Goal: Task Accomplishment & Management: Use online tool/utility

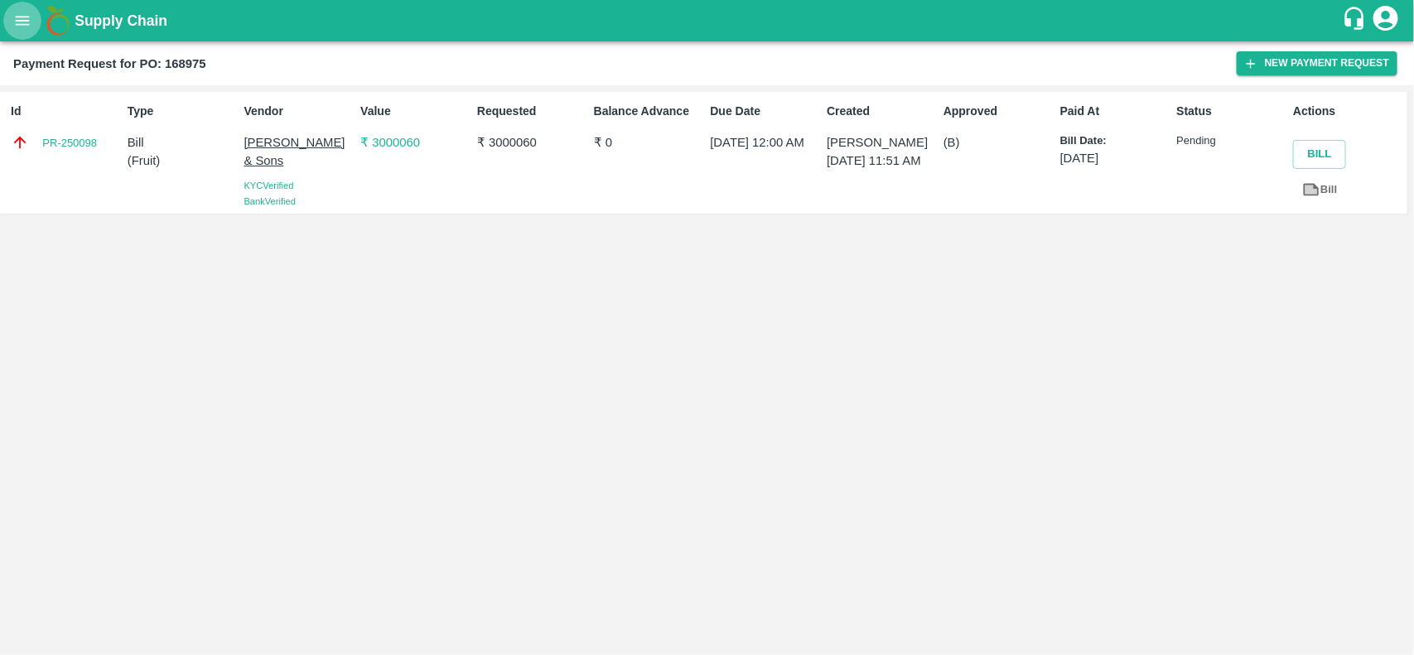
click at [26, 25] on icon "open drawer" at bounding box center [23, 20] width 14 height 9
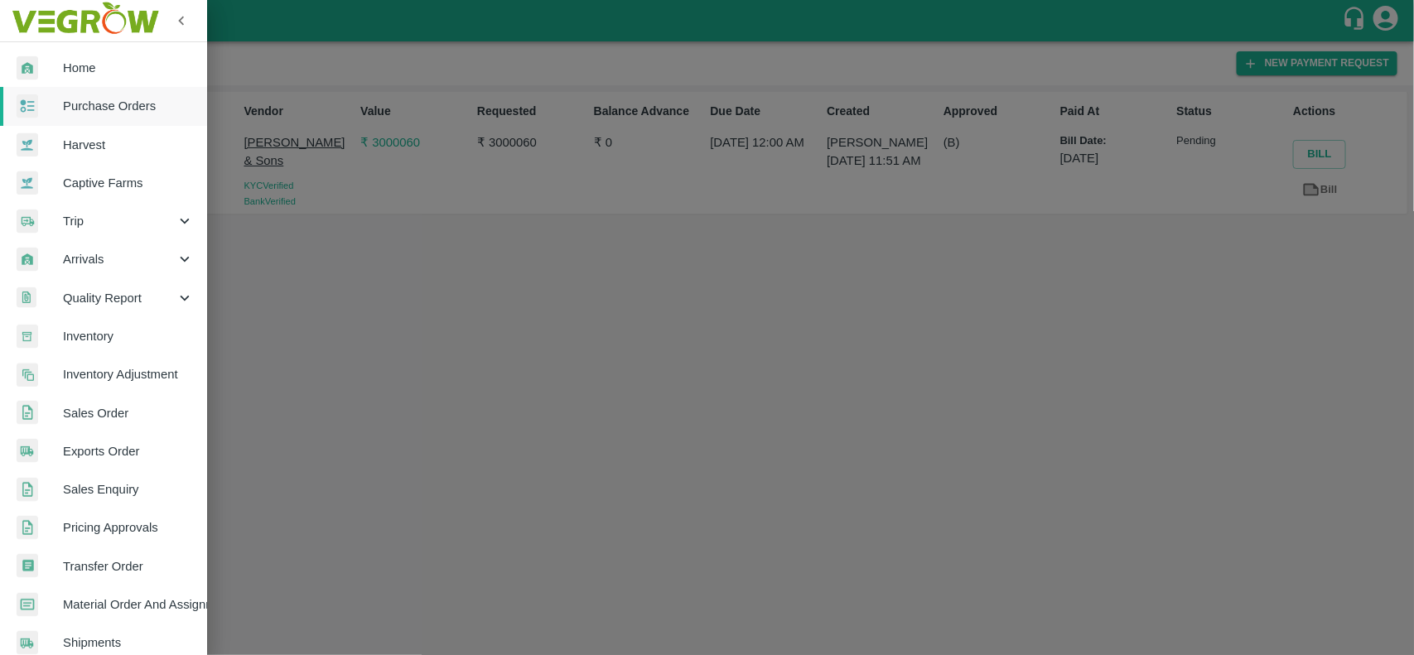
scroll to position [287, 0]
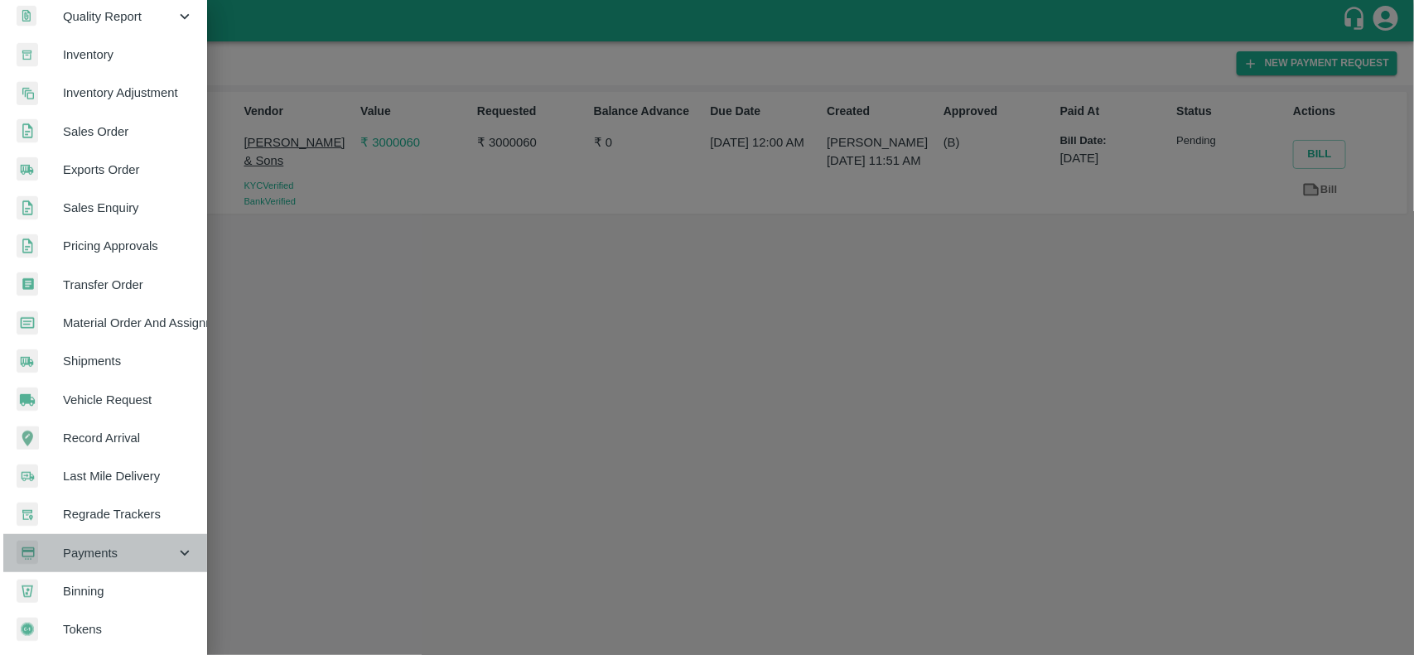
click at [112, 536] on div "Payments" at bounding box center [103, 553] width 207 height 38
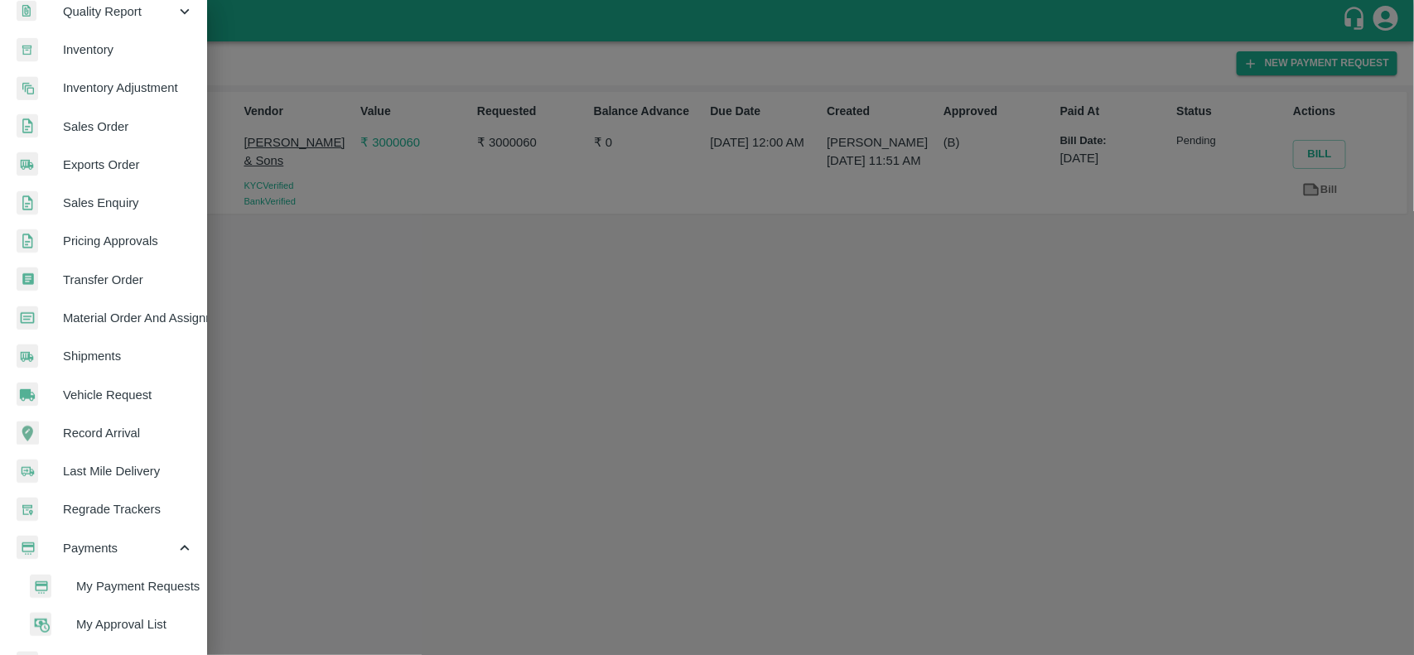
click at [118, 578] on span "My Payment Requests" at bounding box center [135, 586] width 118 height 18
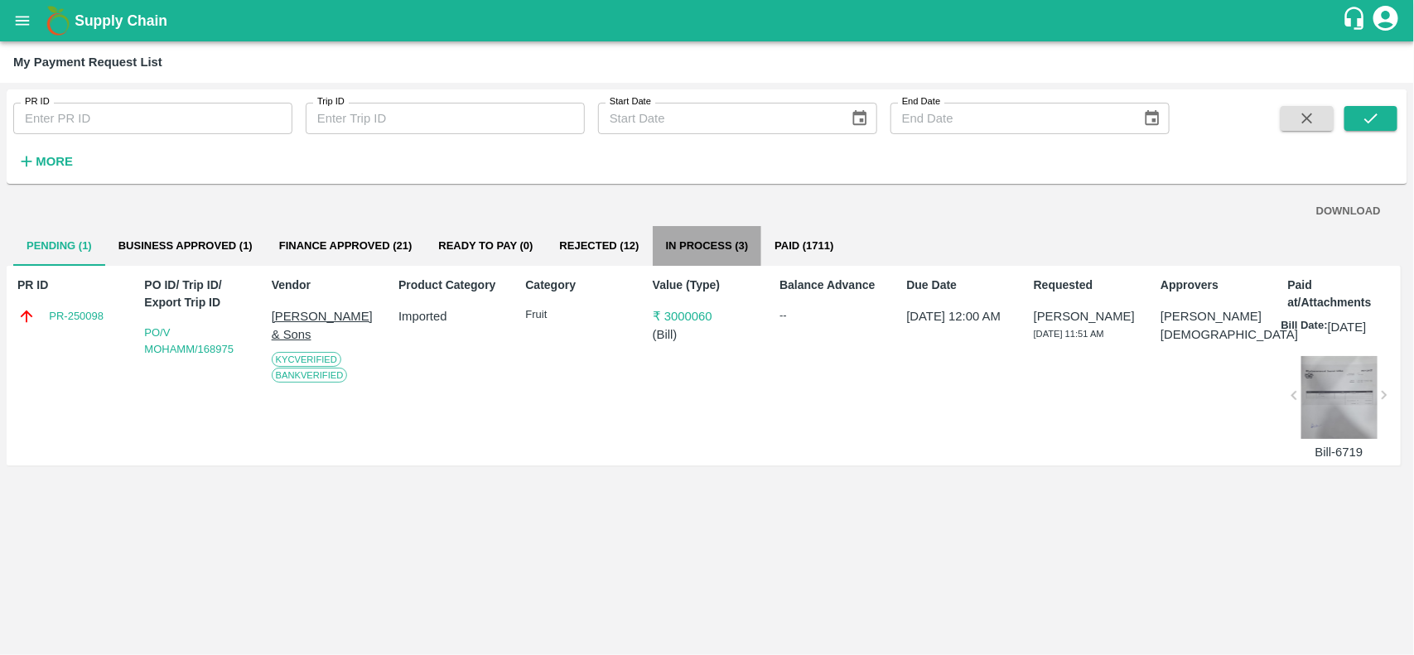
click at [689, 246] on button "In Process (3)" at bounding box center [707, 246] width 109 height 40
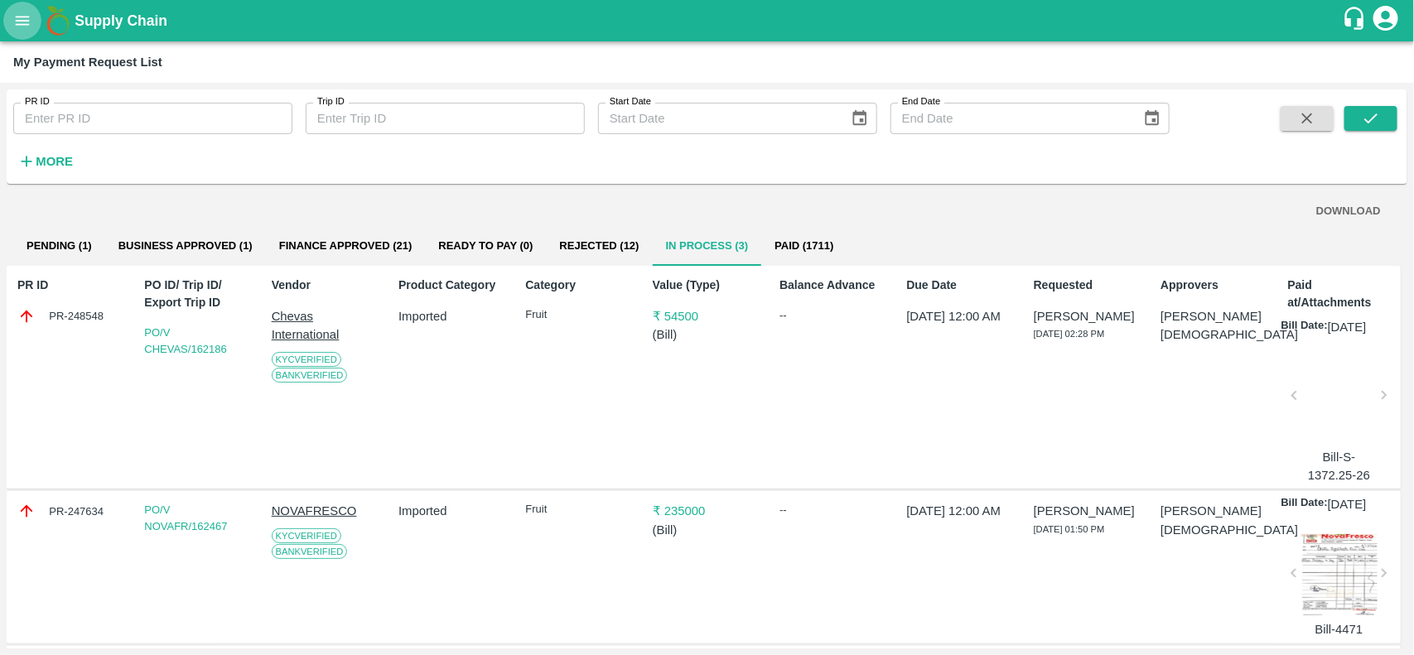
click at [17, 30] on button "open drawer" at bounding box center [22, 21] width 38 height 38
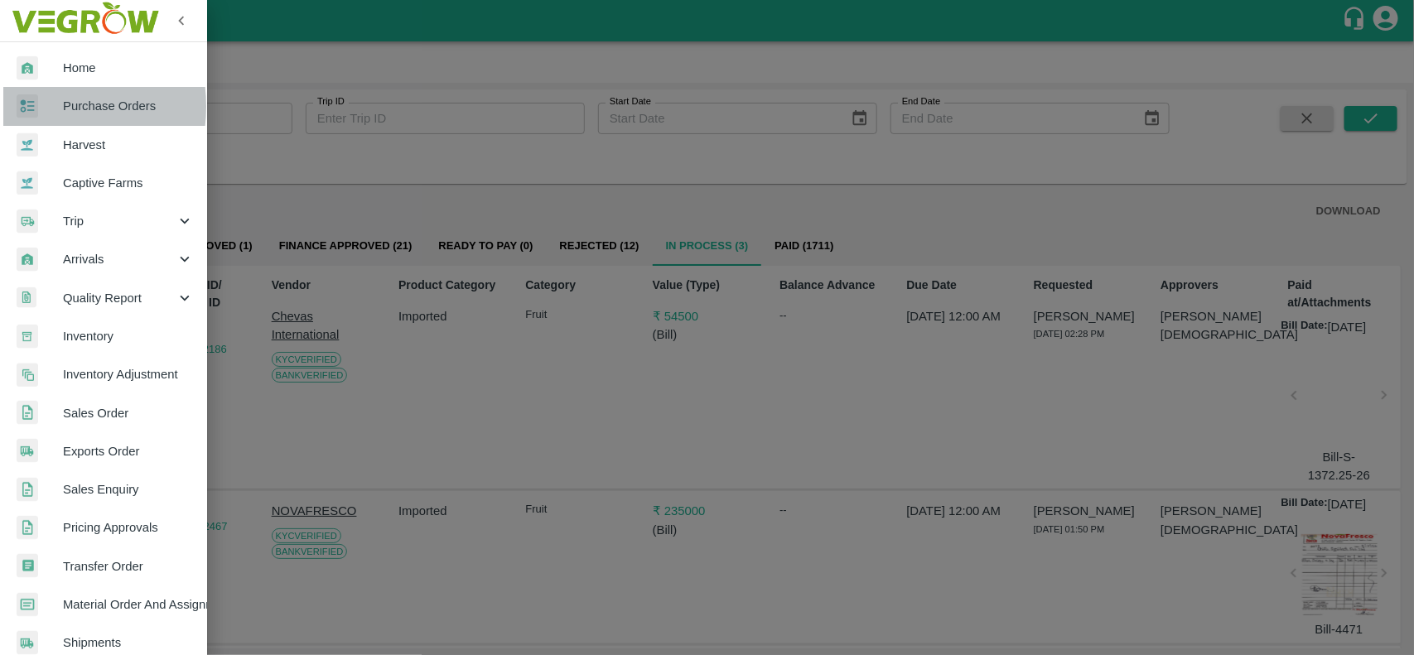
click at [36, 106] on img at bounding box center [28, 106] width 22 height 24
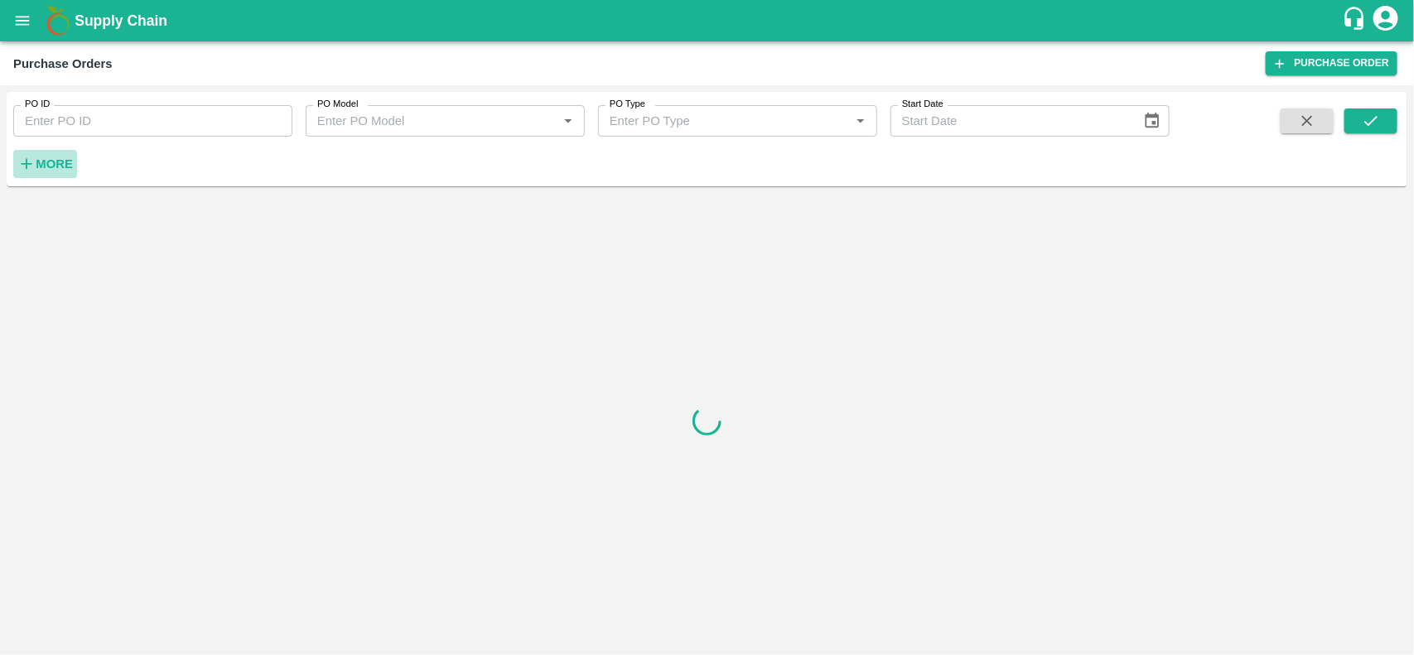
click at [27, 168] on icon "button" at bounding box center [26, 164] width 18 height 18
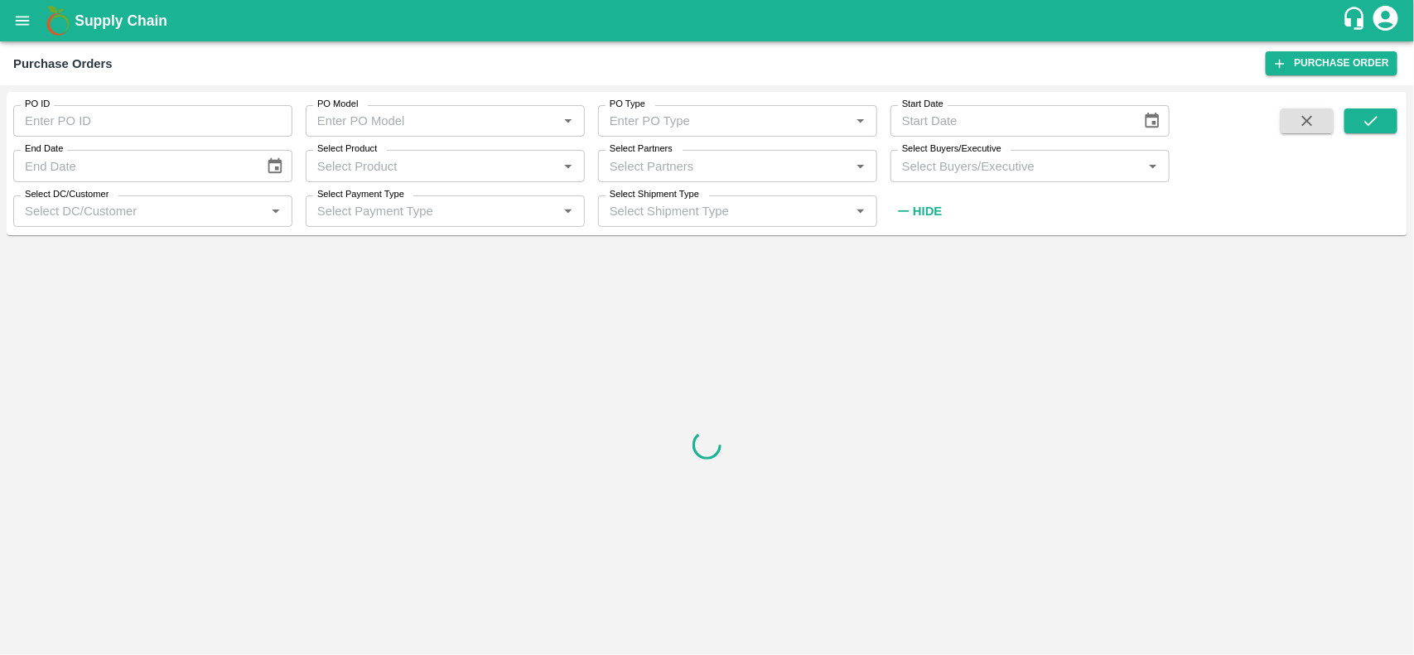
click at [388, 167] on input "Select Product" at bounding box center [432, 166] width 242 height 22
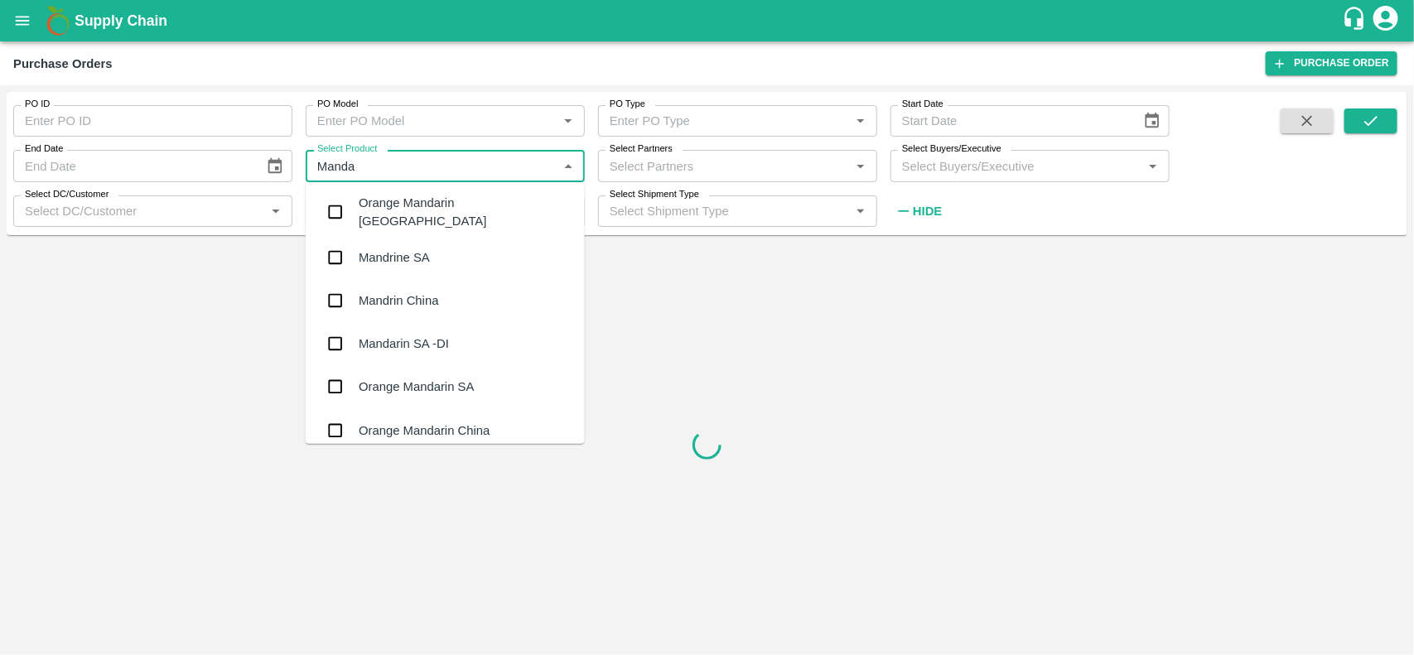
type input "Mandar"
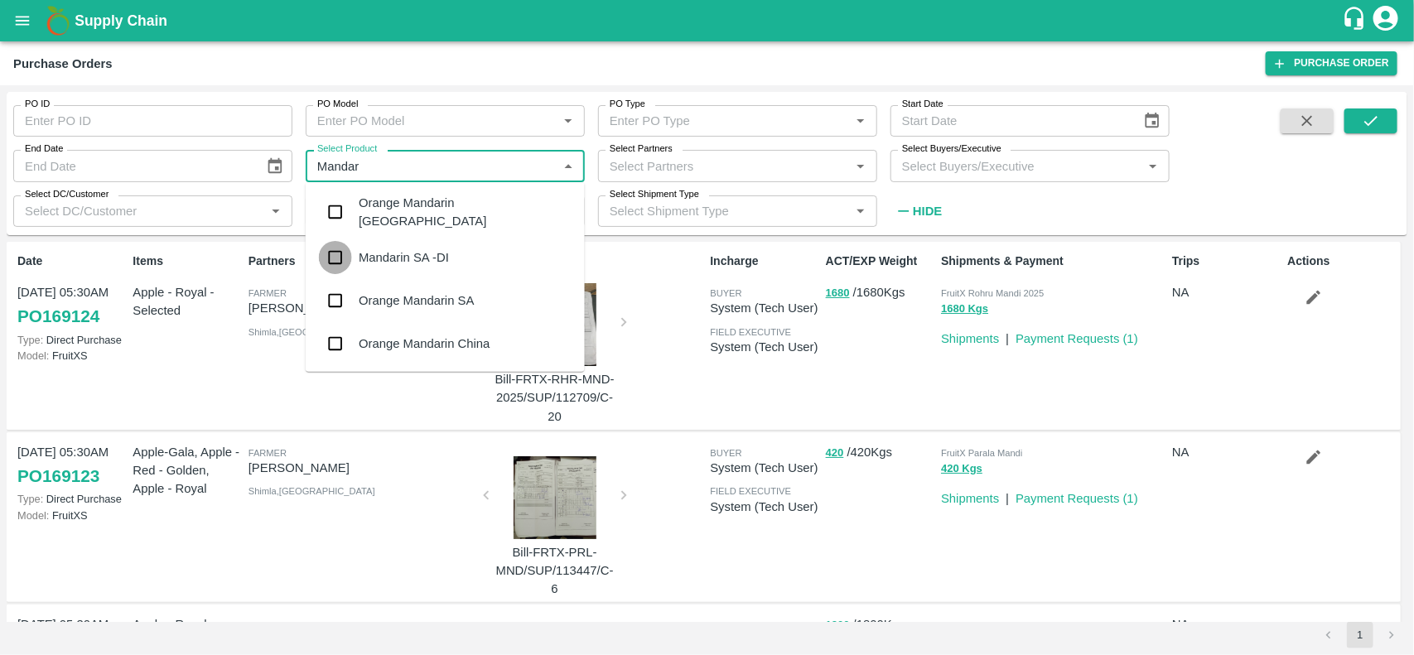
click at [340, 255] on input "checkbox" at bounding box center [335, 257] width 33 height 33
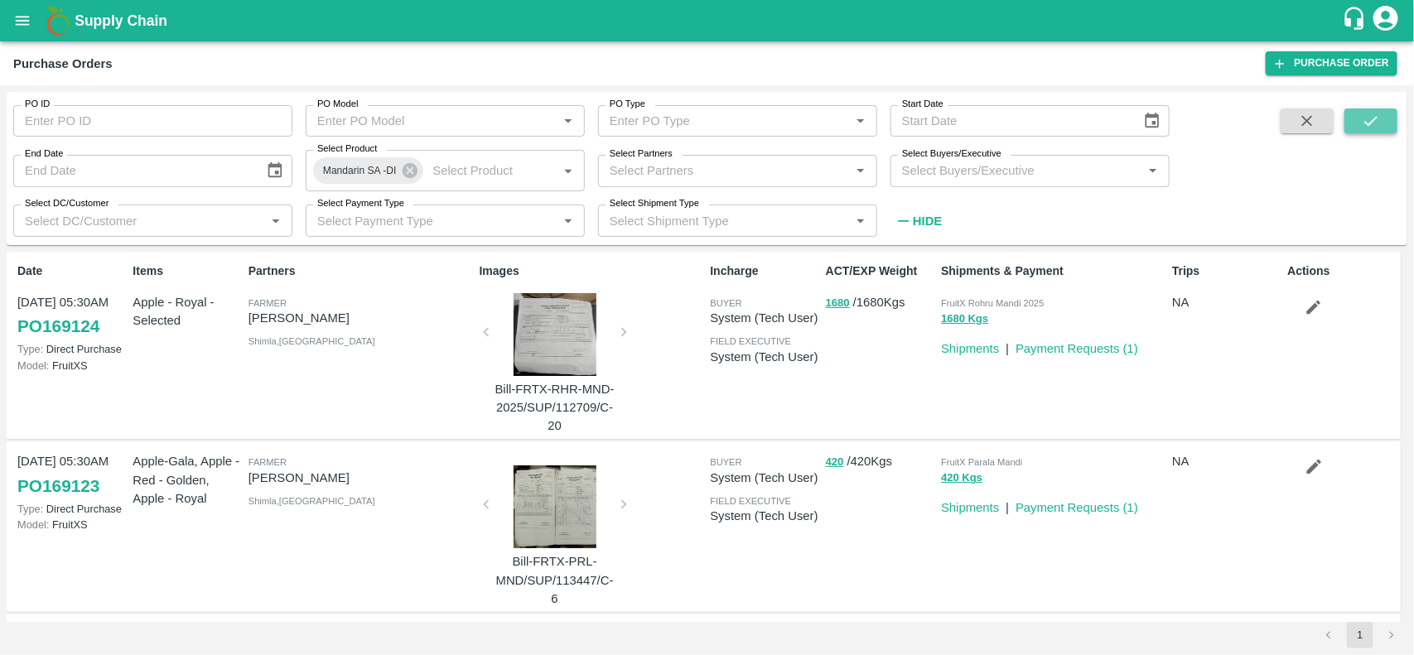
click at [1379, 116] on icon "submit" at bounding box center [1371, 121] width 18 height 18
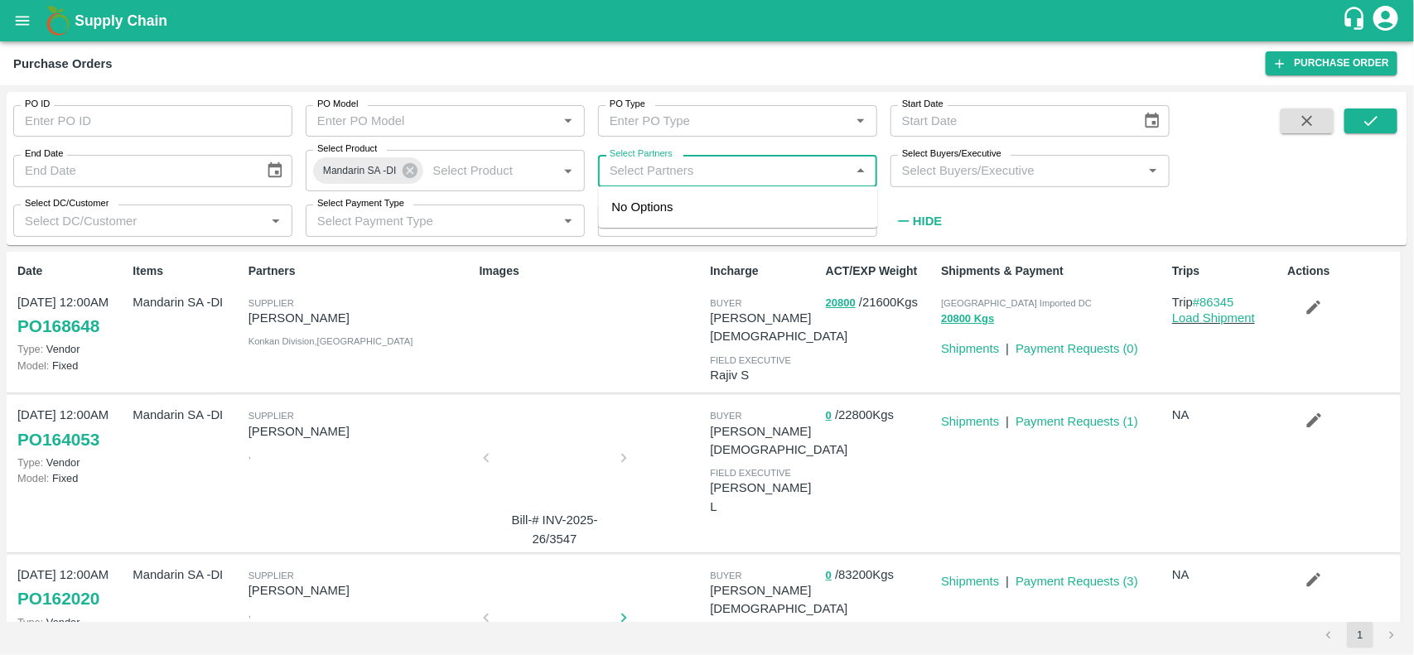
click at [661, 175] on input "Select Partners" at bounding box center [724, 171] width 242 height 22
type input "k"
type input "K"
type input "r"
type input "Narayanswamy"
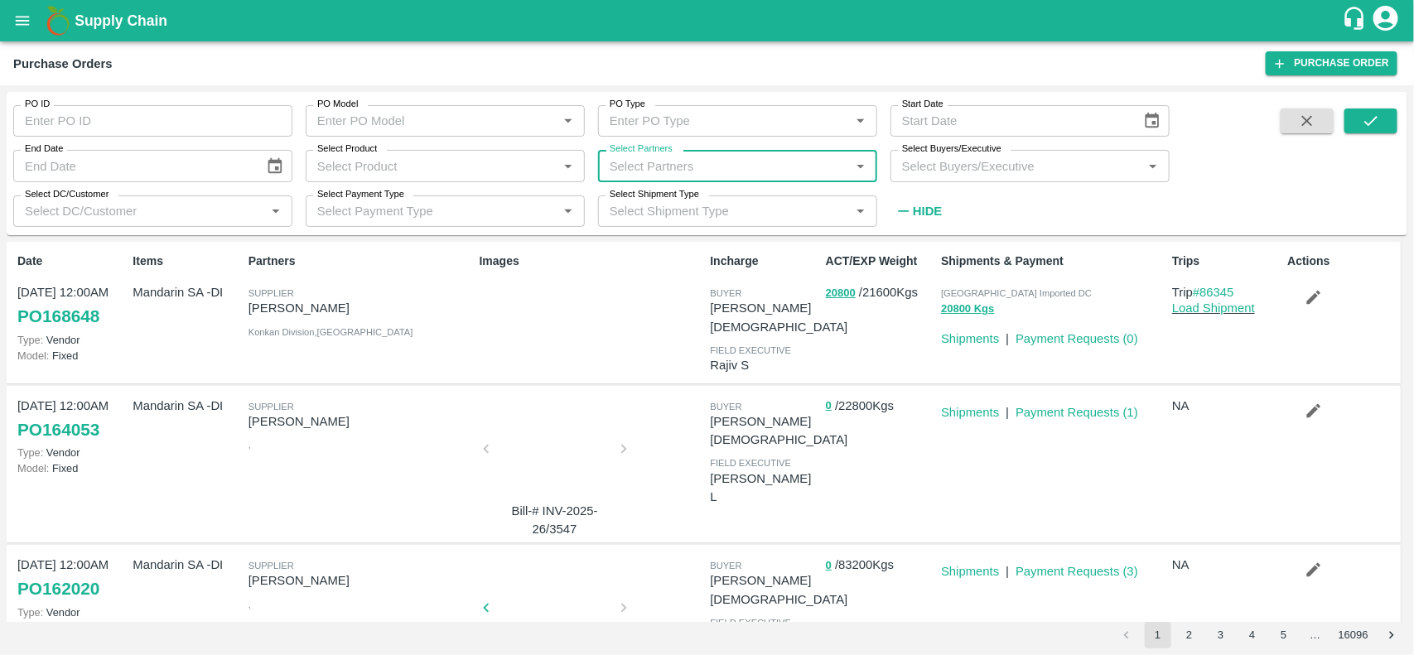
click at [698, 170] on input "Select Partners" at bounding box center [724, 166] width 242 height 22
type input "kira"
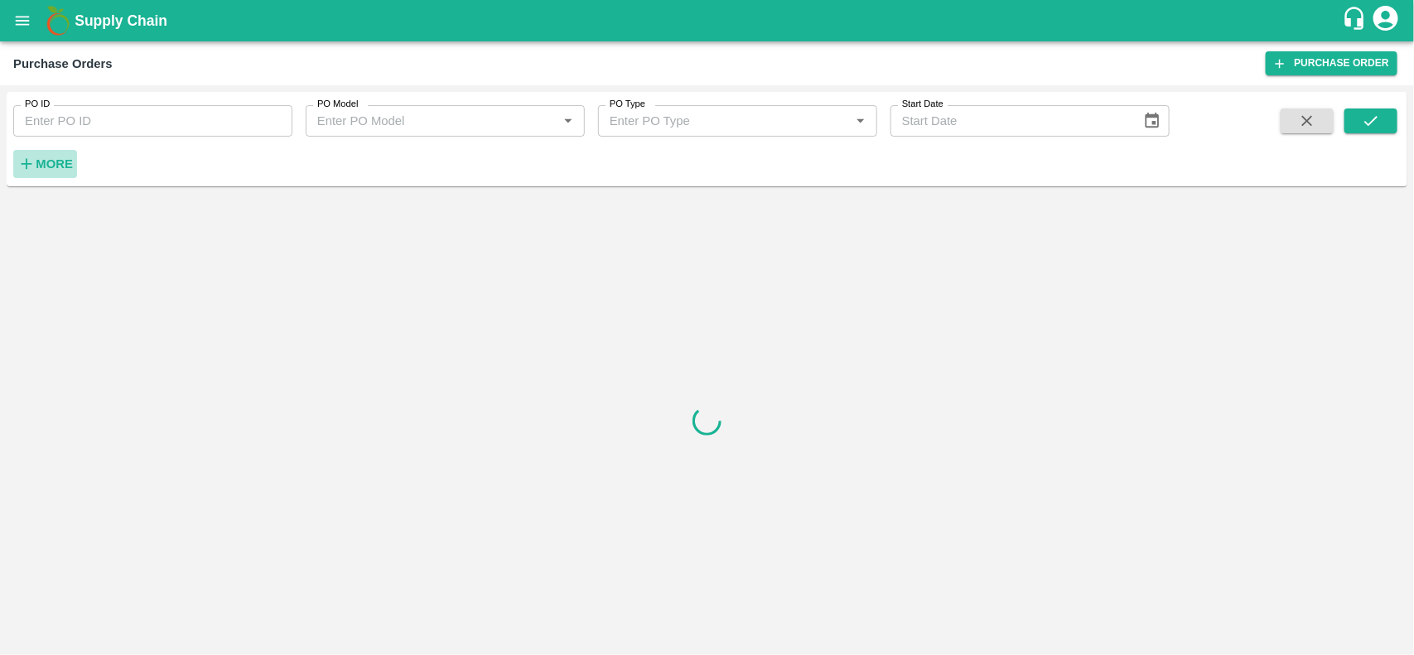
click at [51, 162] on strong "More" at bounding box center [54, 163] width 37 height 13
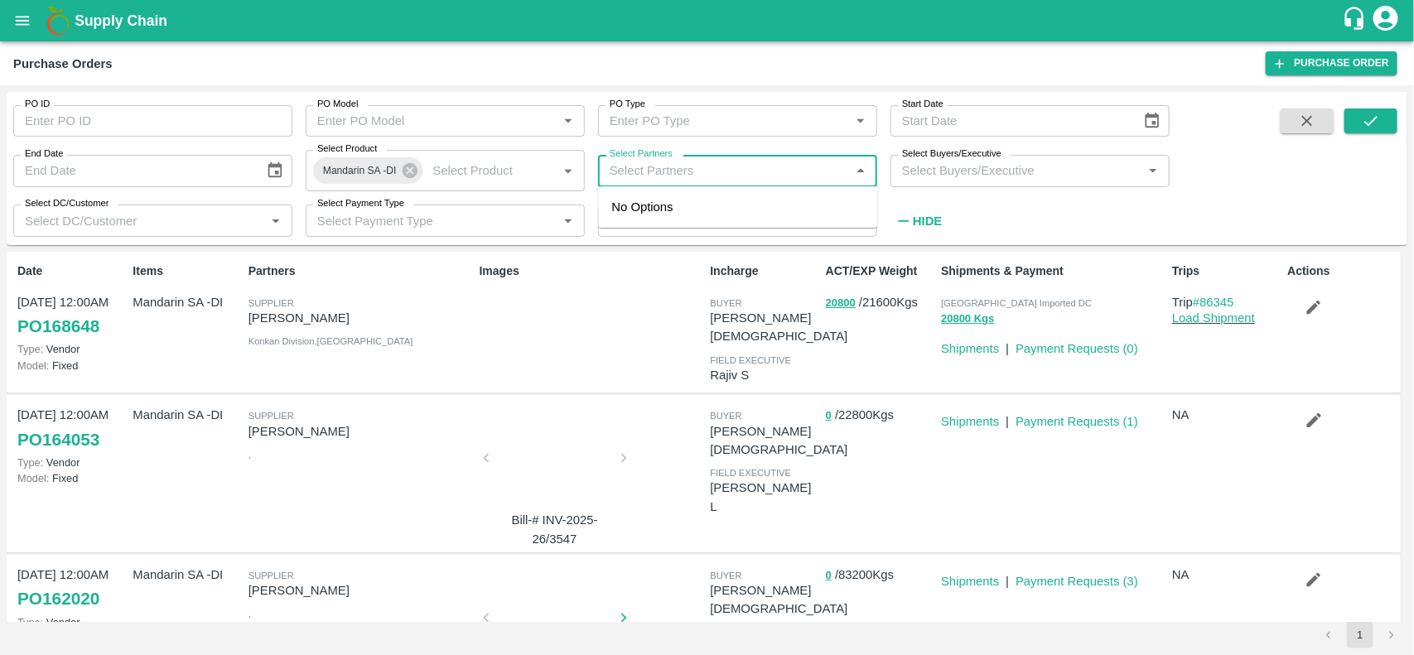
click at [625, 163] on input "Select Partners" at bounding box center [724, 171] width 242 height 22
click at [1311, 316] on button "button" at bounding box center [1314, 307] width 53 height 28
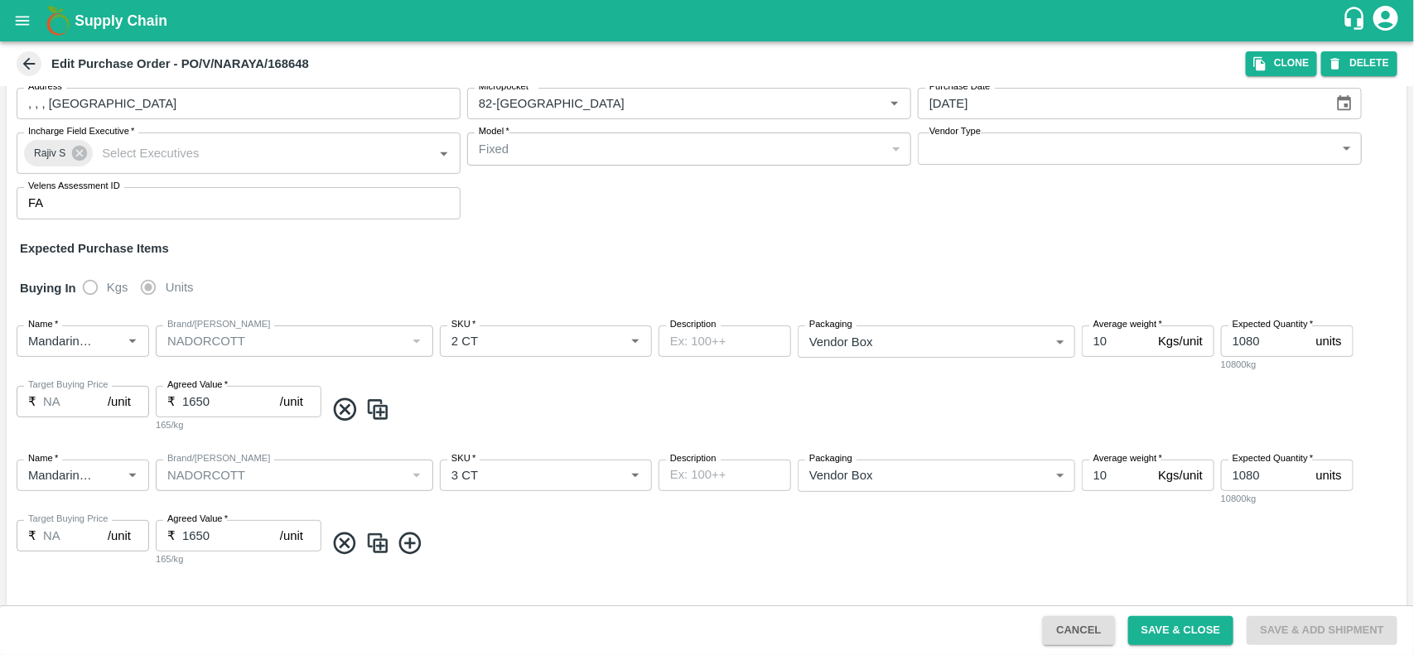
scroll to position [91, 0]
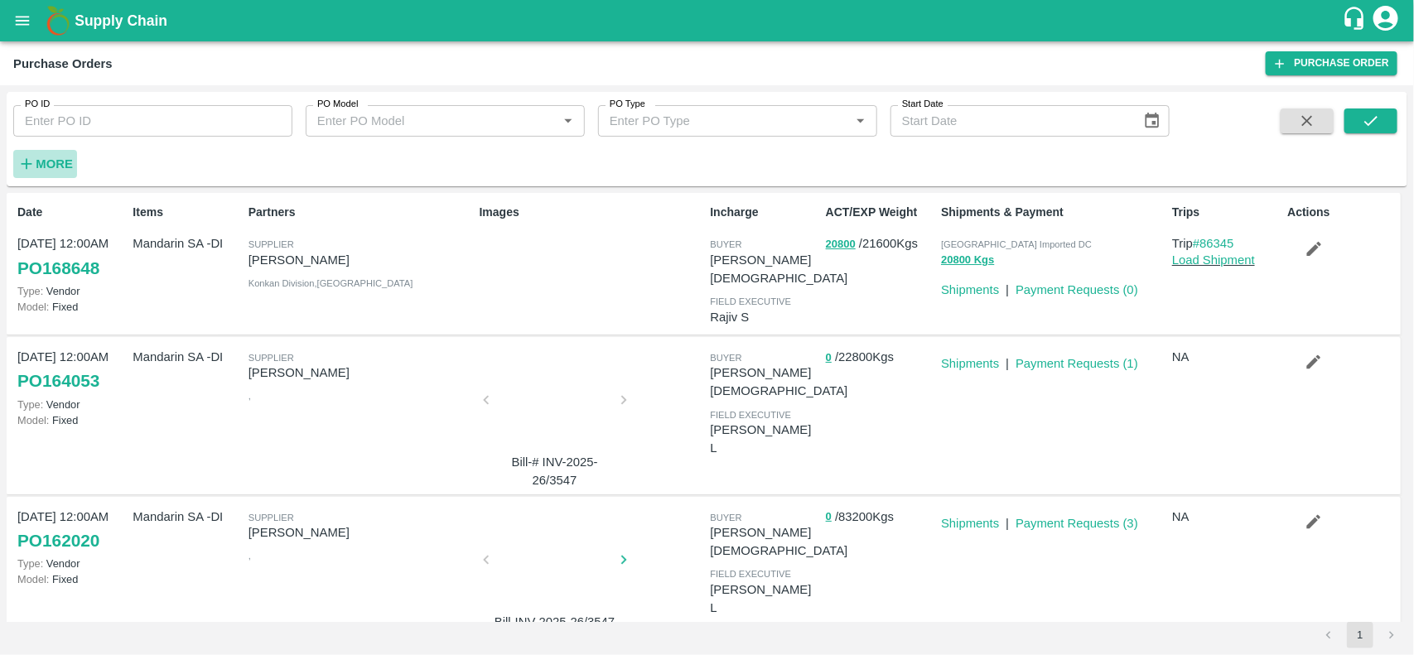
click at [37, 166] on strong "More" at bounding box center [54, 163] width 37 height 13
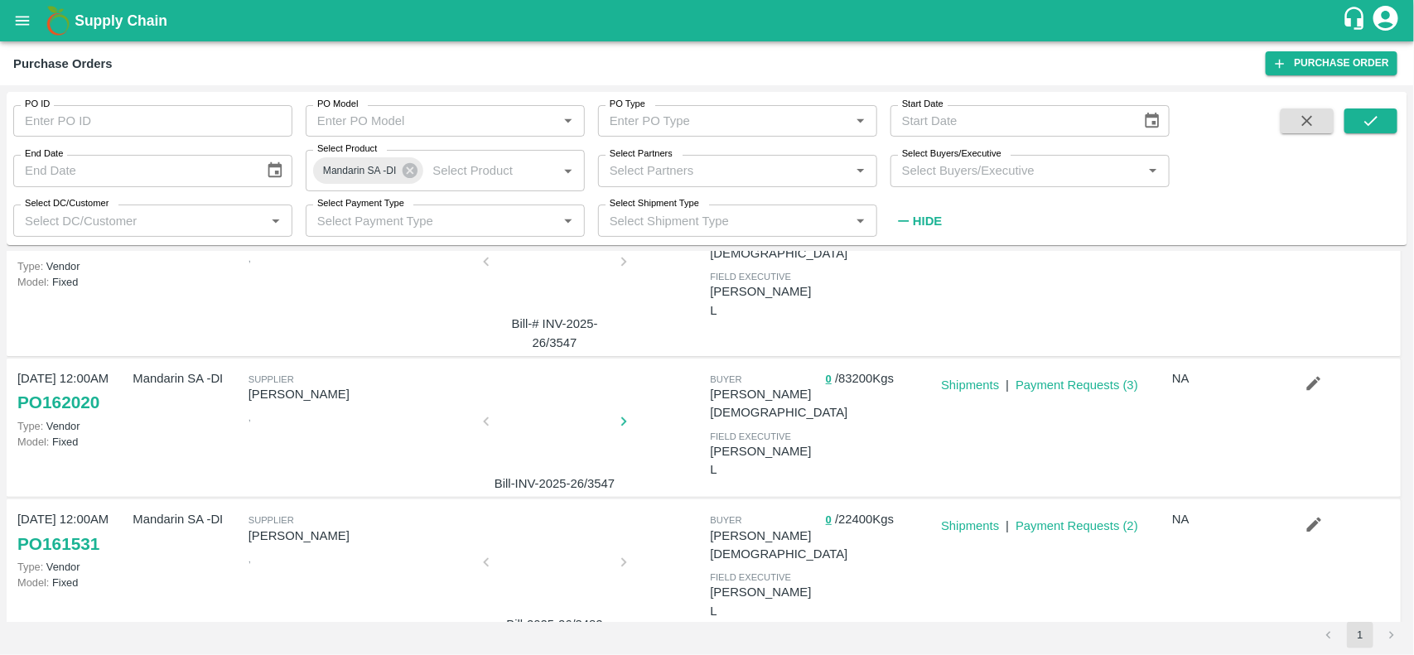
scroll to position [313, 0]
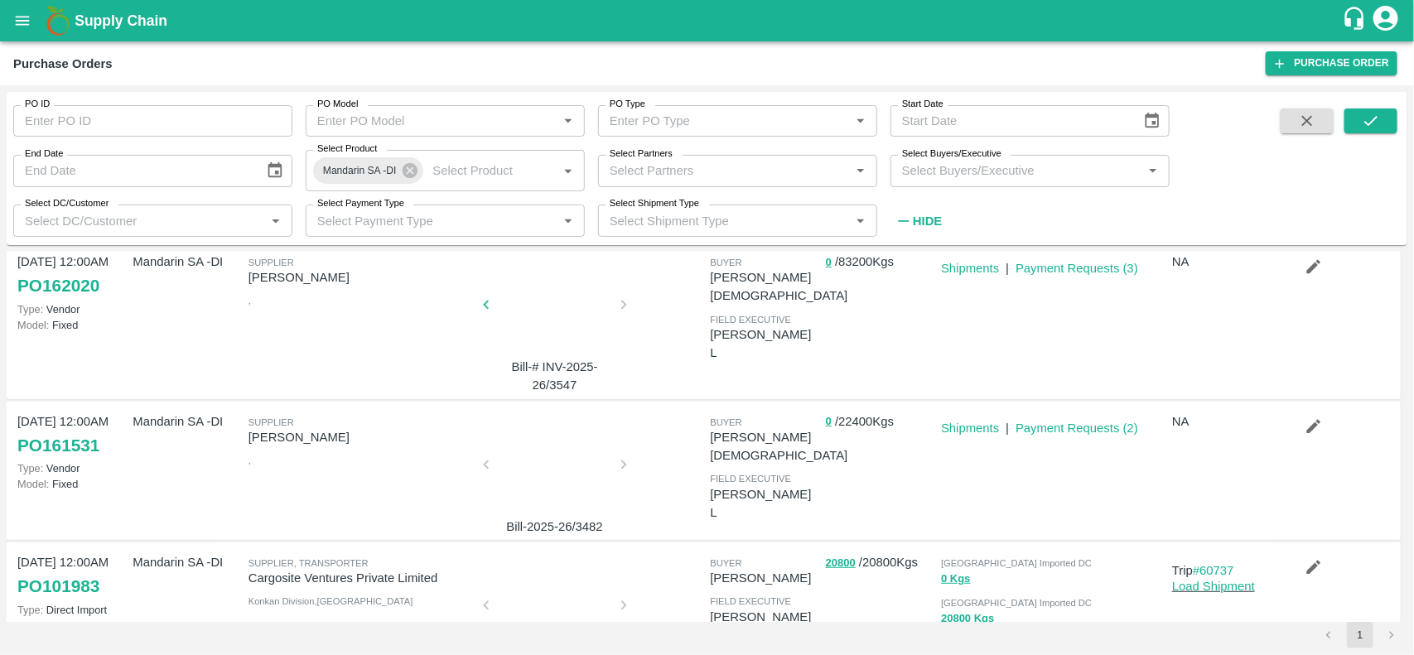
drag, startPoint x: 1054, startPoint y: 392, endPoint x: 842, endPoint y: 341, distance: 218.8
click at [842, 341] on div "0 / 83200 Kgs" at bounding box center [876, 320] width 115 height 149
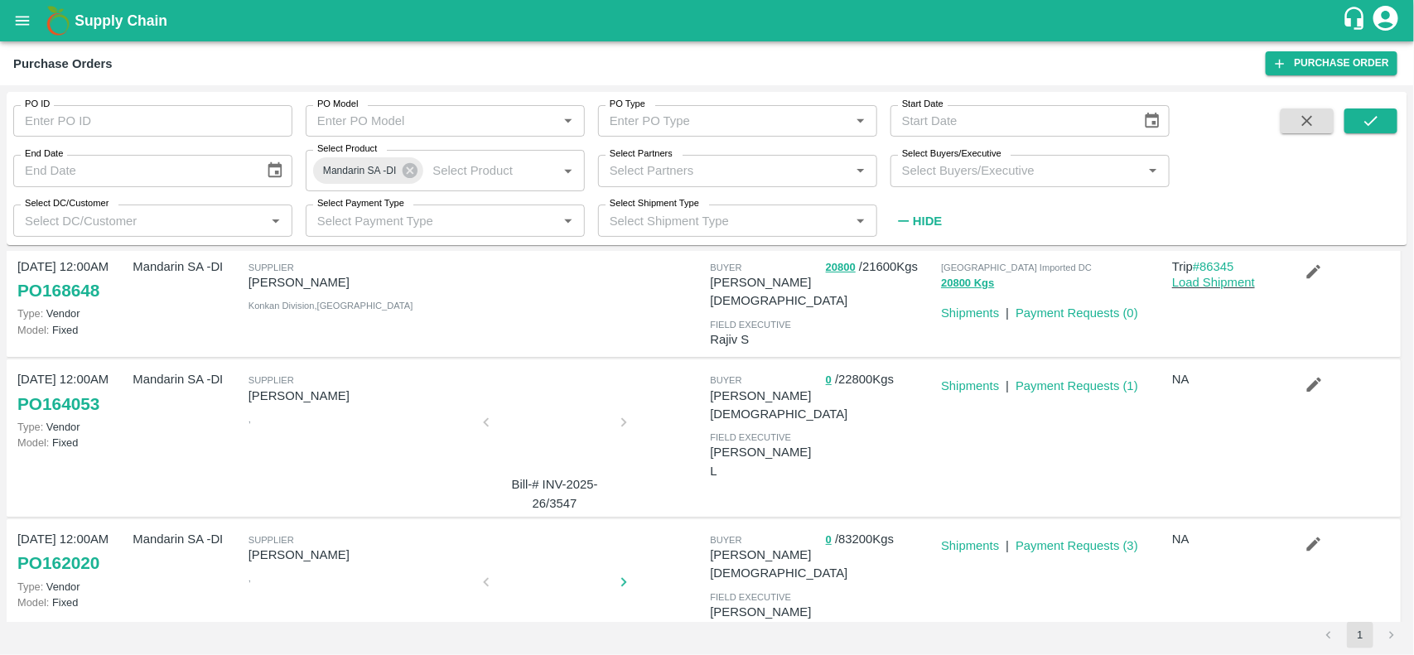
scroll to position [37, 0]
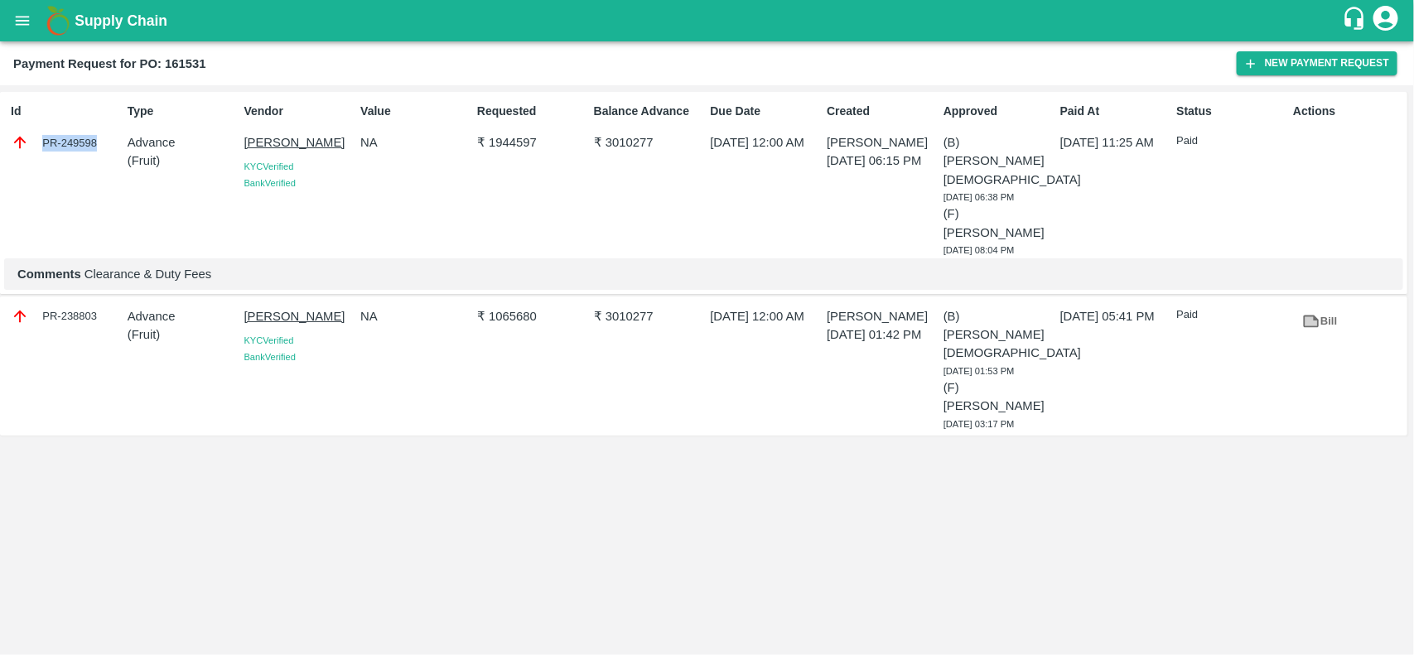
drag, startPoint x: 40, startPoint y: 131, endPoint x: 94, endPoint y: 142, distance: 54.9
click at [94, 142] on div "Id PR-249598" at bounding box center [62, 177] width 117 height 162
copy div "PR-249598"
click at [508, 142] on p "₹ 1944597" at bounding box center [532, 142] width 110 height 18
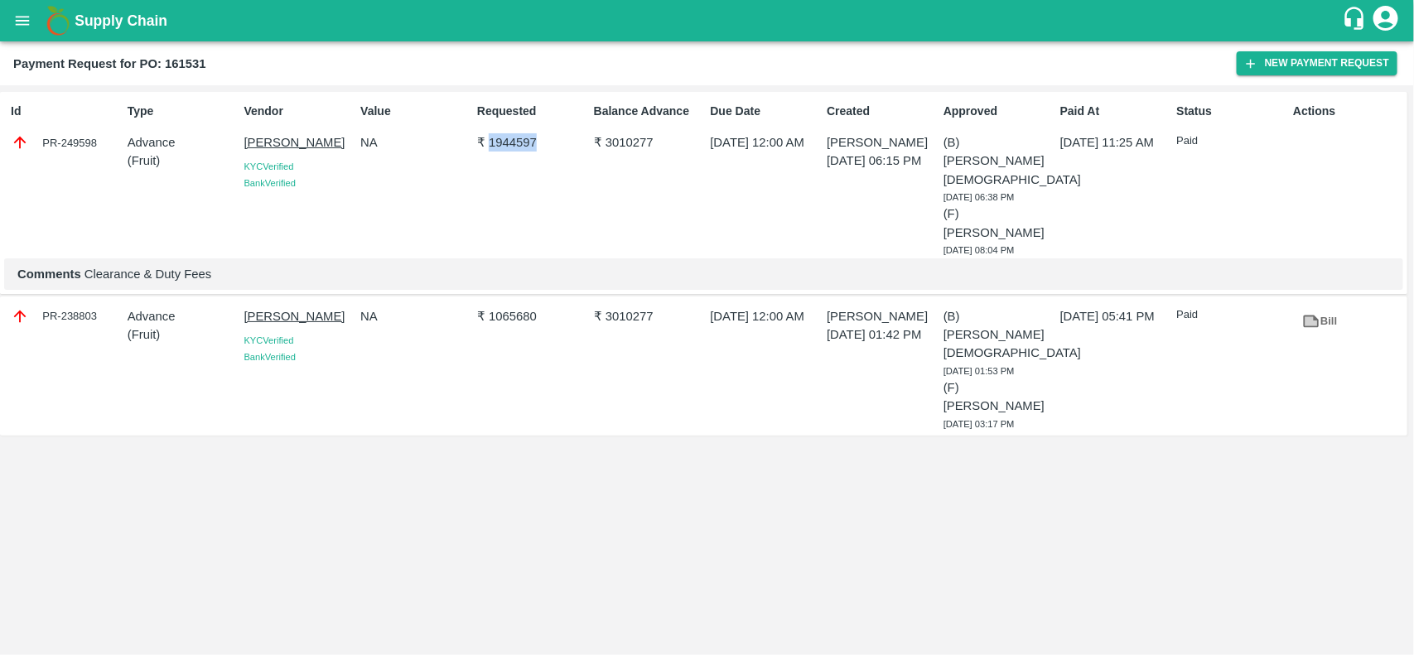
copy p "1944597"
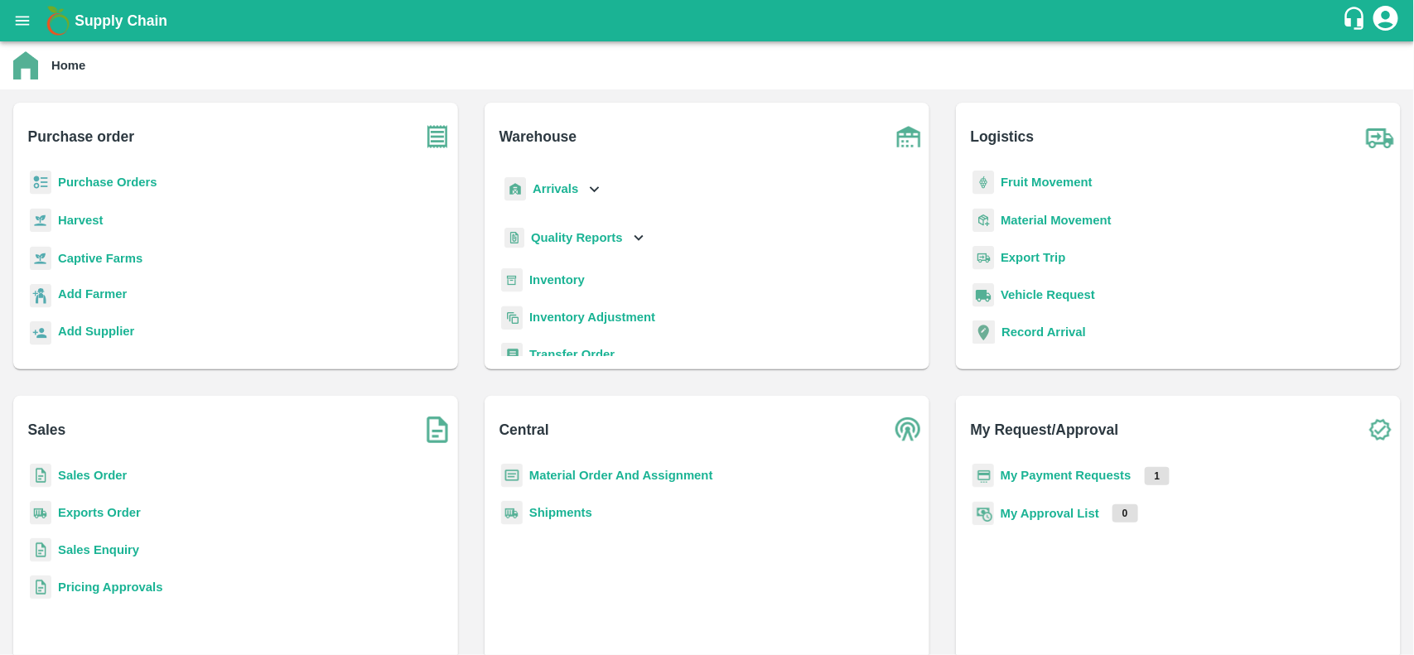
click at [92, 185] on b "Purchase Orders" at bounding box center [107, 182] width 99 height 13
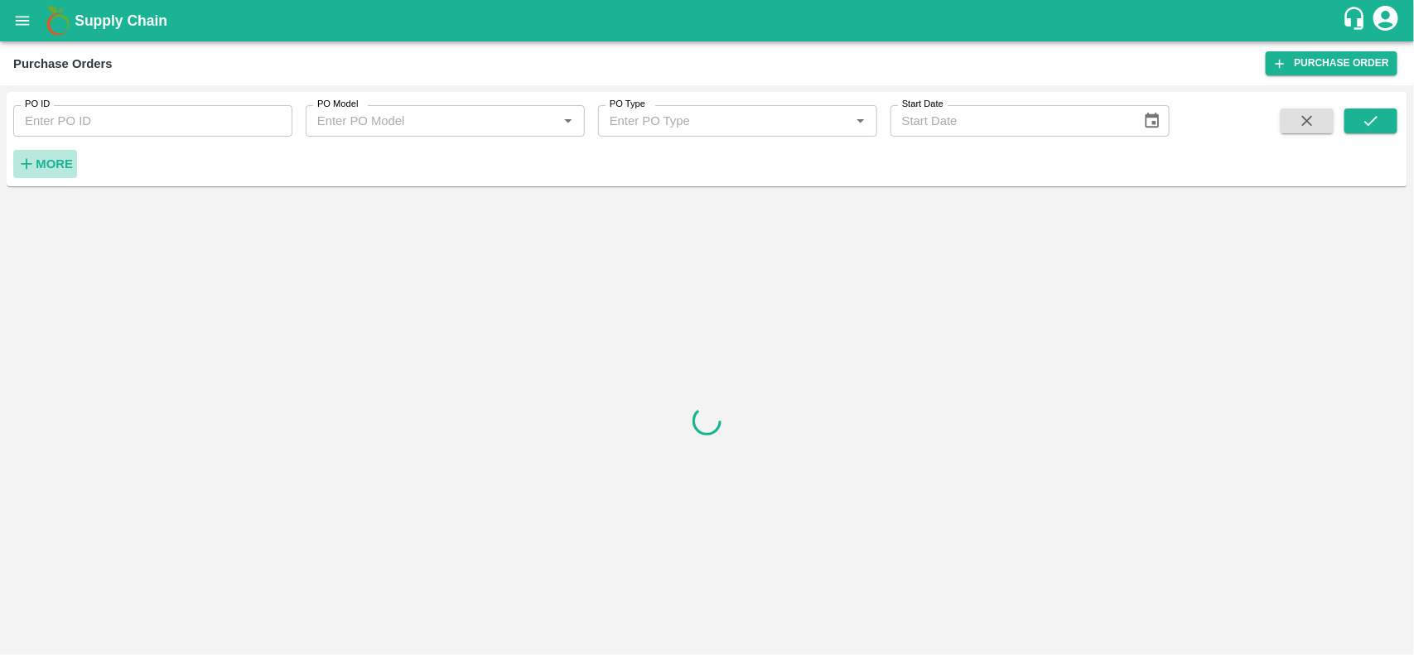
click at [68, 167] on strong "More" at bounding box center [54, 163] width 37 height 13
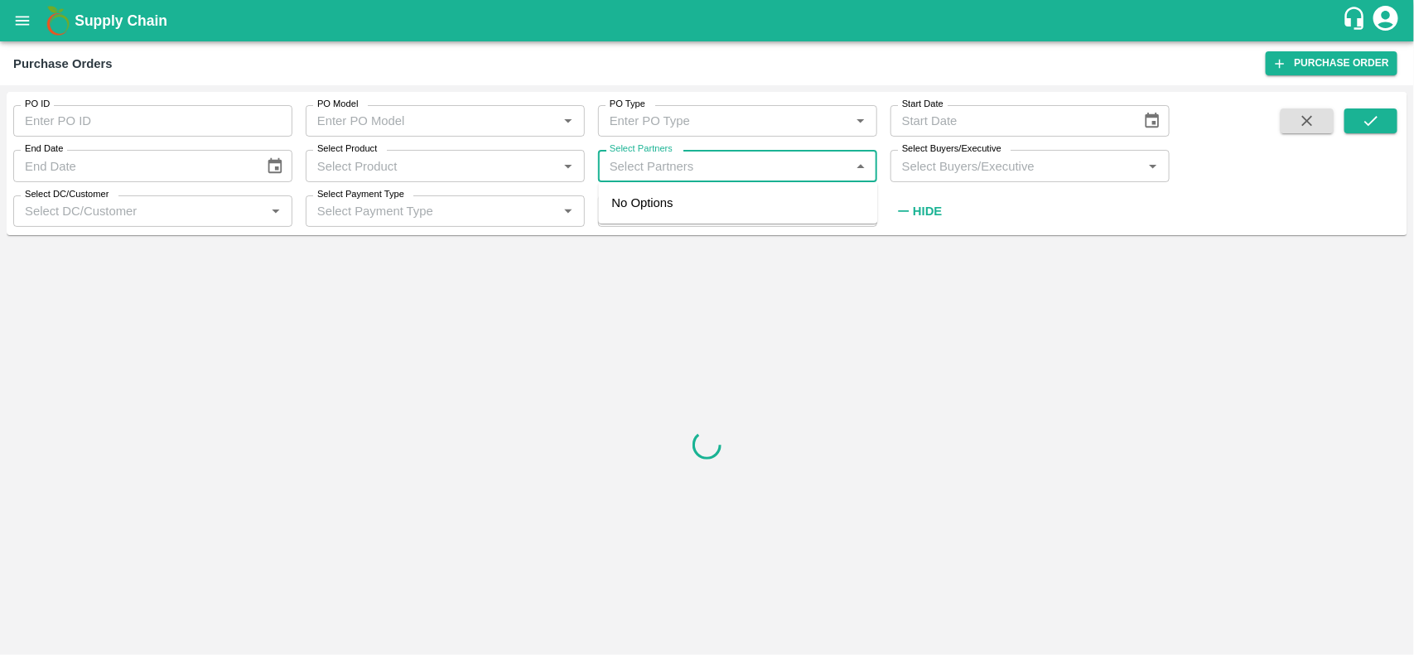
click at [653, 157] on input "Select Partners" at bounding box center [724, 166] width 242 height 22
paste input "A & D INTERNATIONAL"
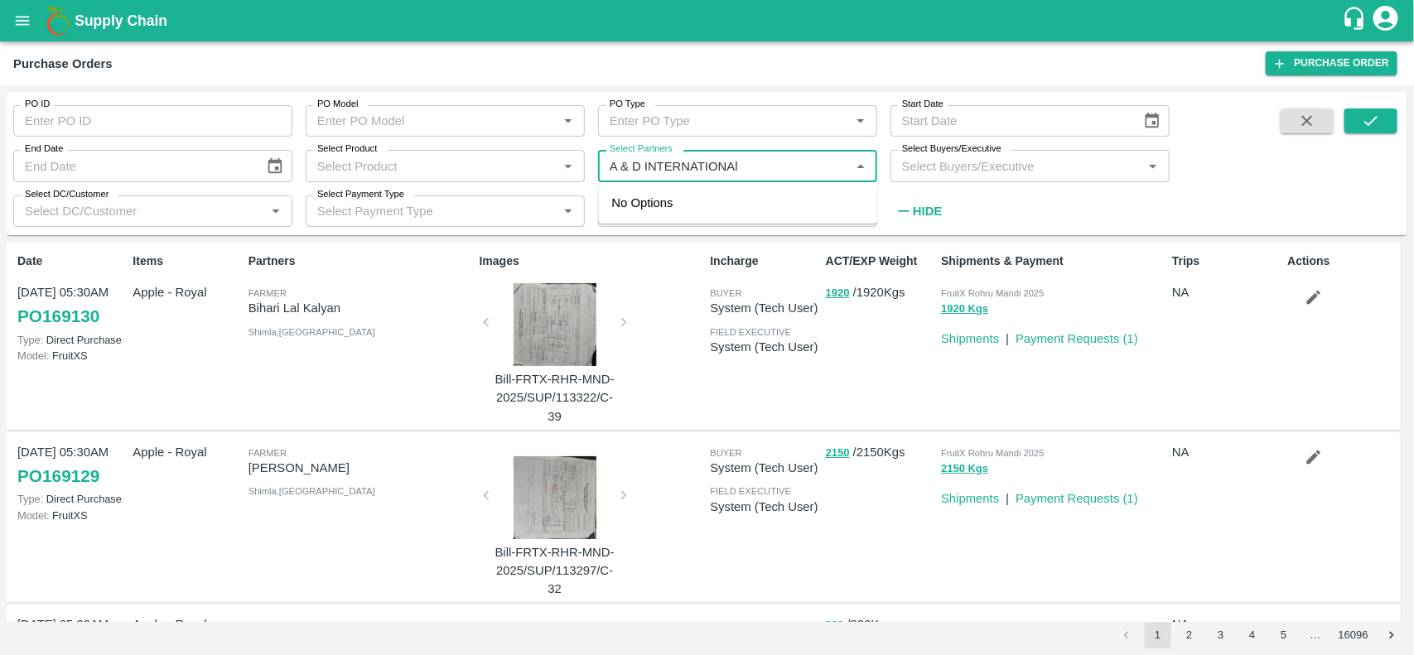
type input "A & D INTERNATIONAl"
click at [627, 155] on label "Select Partners" at bounding box center [641, 148] width 63 height 13
click at [627, 155] on input "Select Partners" at bounding box center [724, 166] width 242 height 22
paste input "A & D INTERNATIONAL"
type input "A & D INTERNATIONAL"
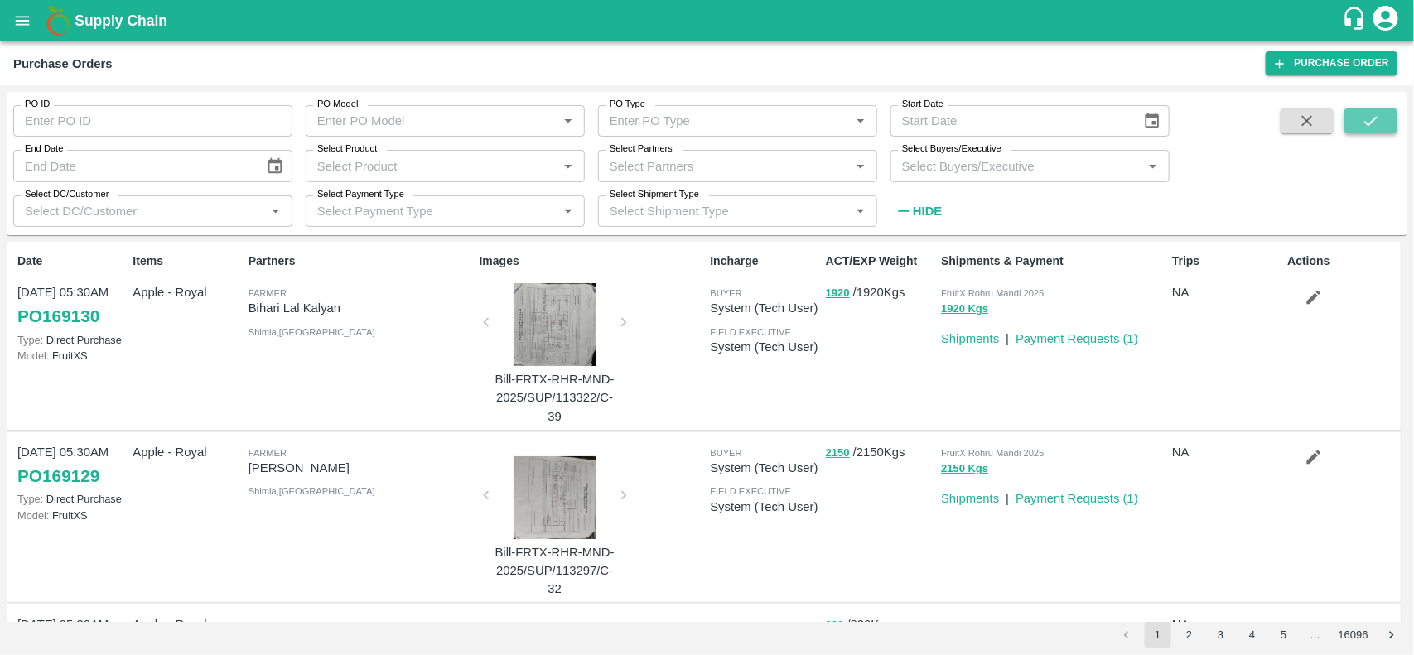
click at [1361, 130] on button "submit" at bounding box center [1370, 121] width 53 height 25
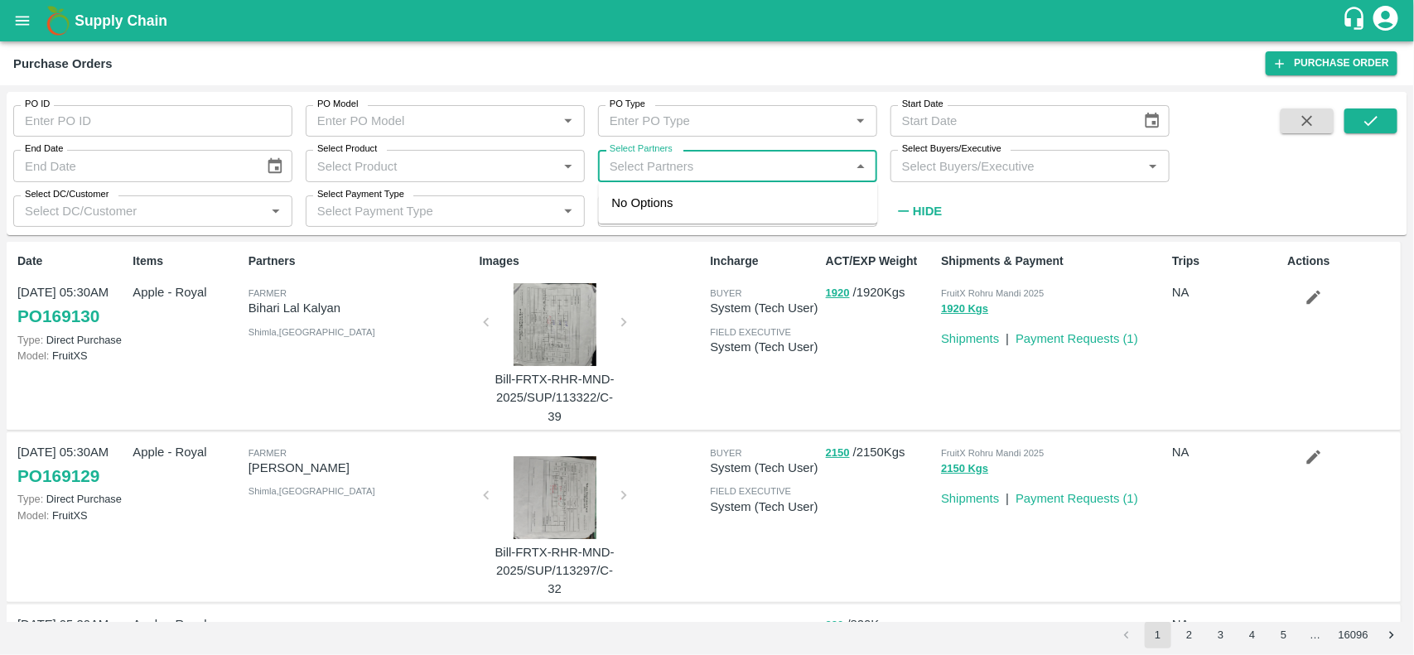
click at [673, 164] on input "Select Partners" at bounding box center [724, 166] width 242 height 22
paste input "JUICY FRUIT TRADERS"
type input "JUICY FRUIT TRADERS"
click at [619, 218] on input "checkbox" at bounding box center [635, 211] width 33 height 33
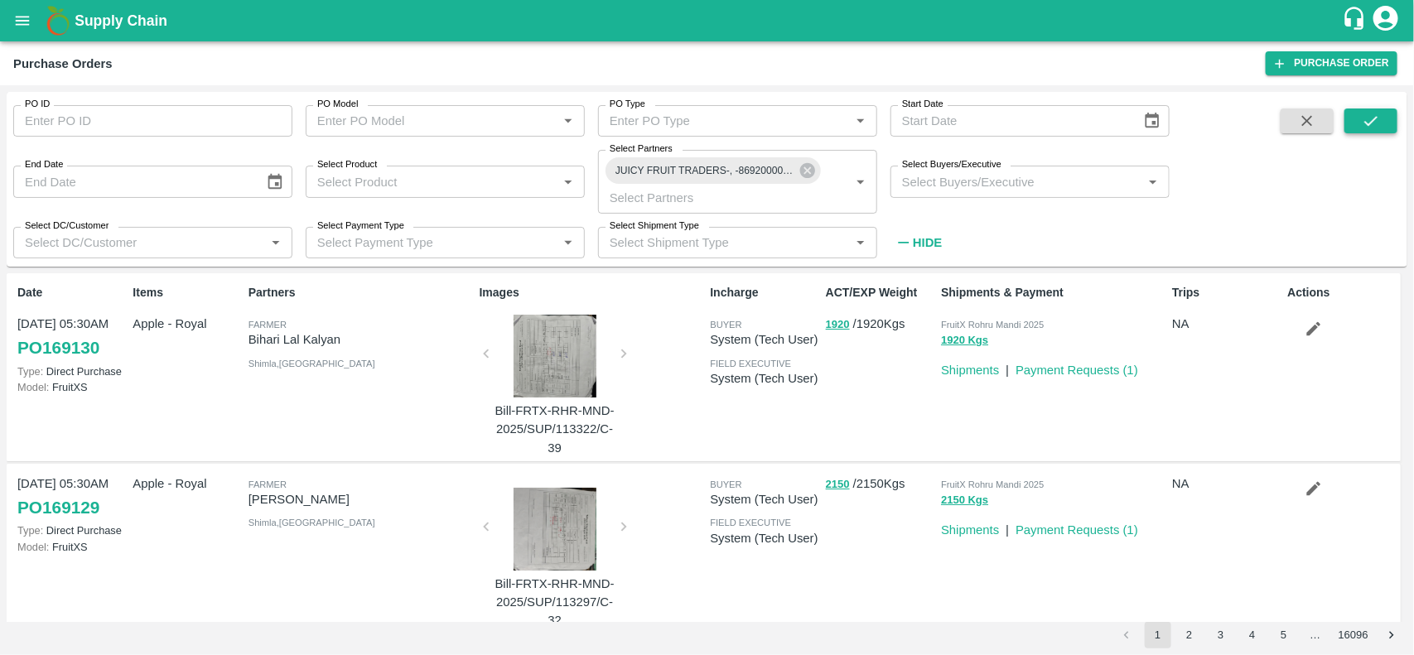
drag, startPoint x: 1392, startPoint y: 137, endPoint x: 1380, endPoint y: 127, distance: 16.4
click at [1380, 127] on span at bounding box center [1370, 183] width 53 height 148
click at [1380, 127] on icon "submit" at bounding box center [1371, 121] width 18 height 18
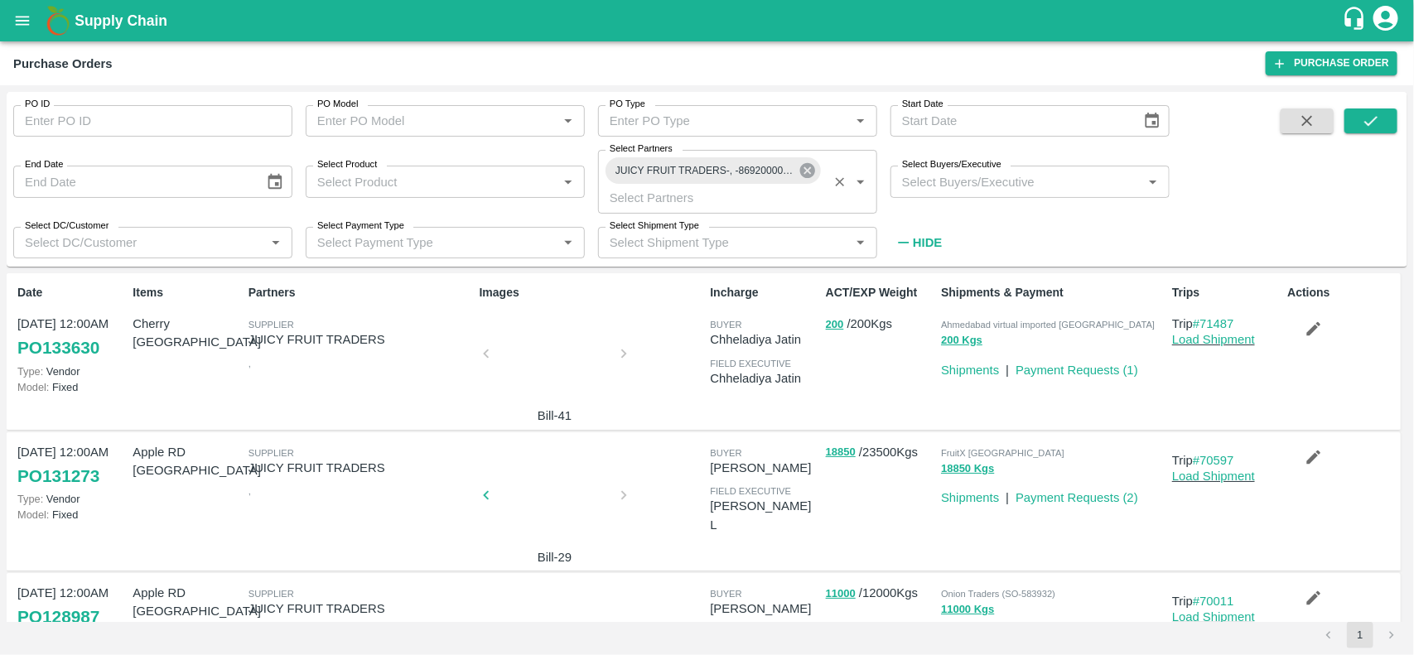
click at [813, 163] on icon at bounding box center [807, 171] width 18 height 18
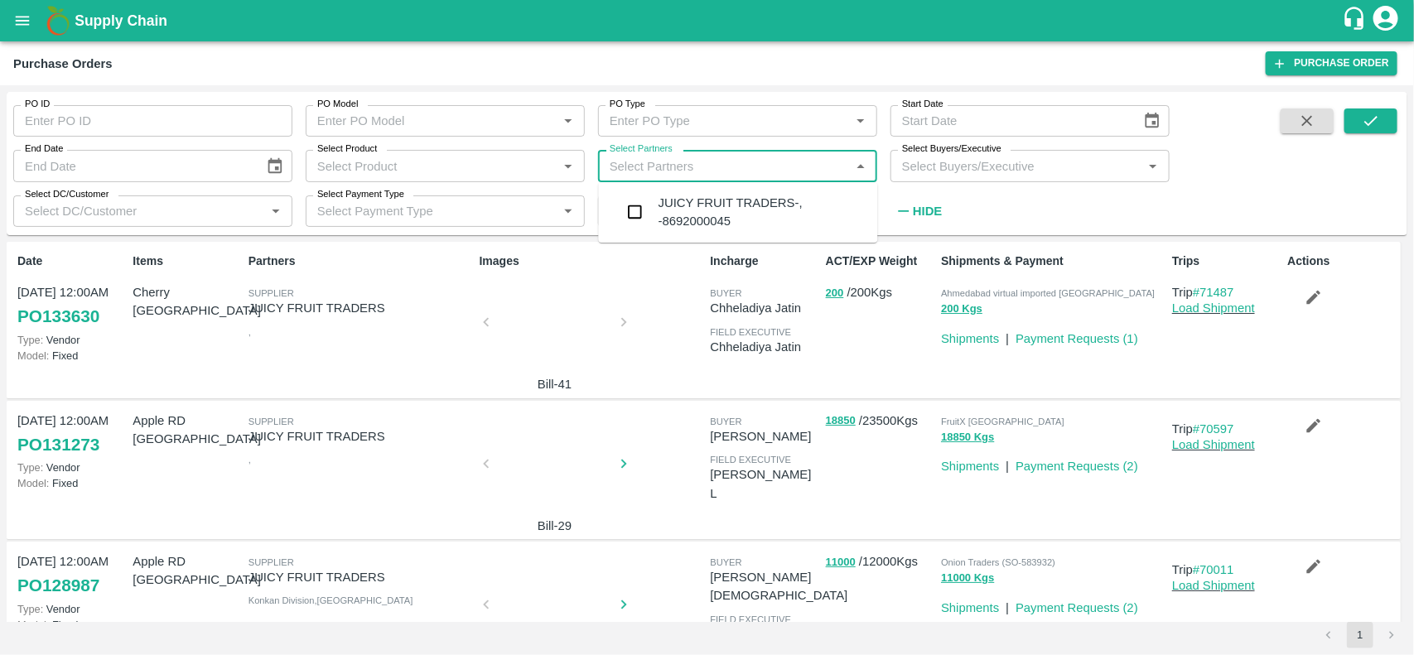
click at [813, 163] on input "Select Partners" at bounding box center [724, 166] width 242 height 22
type input "mkc agr"
click at [746, 217] on div "MKC AGRO FRESH LIMITED-#A-12SAFAL MARKET.KHAJISONNENAHALLI ,WHITE FIELD ROAD BA…" at bounding box center [762, 221] width 206 height 55
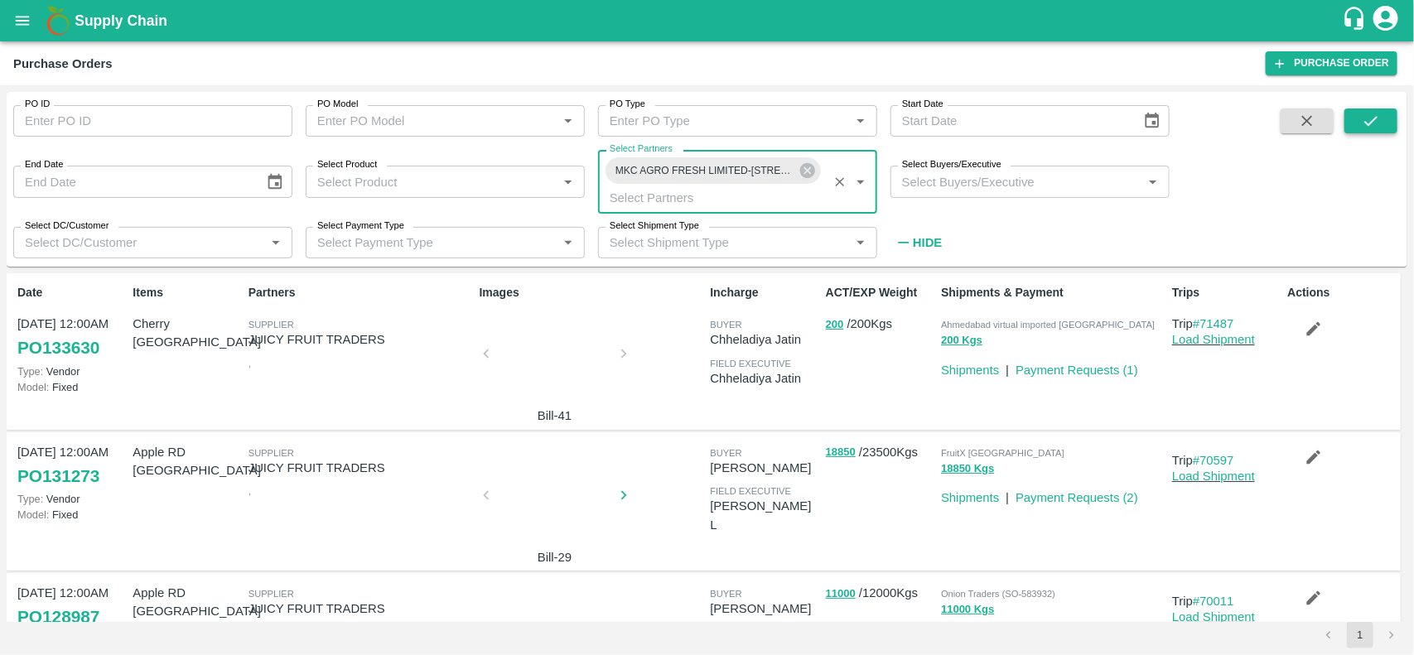
click at [1369, 130] on button "submit" at bounding box center [1370, 121] width 53 height 25
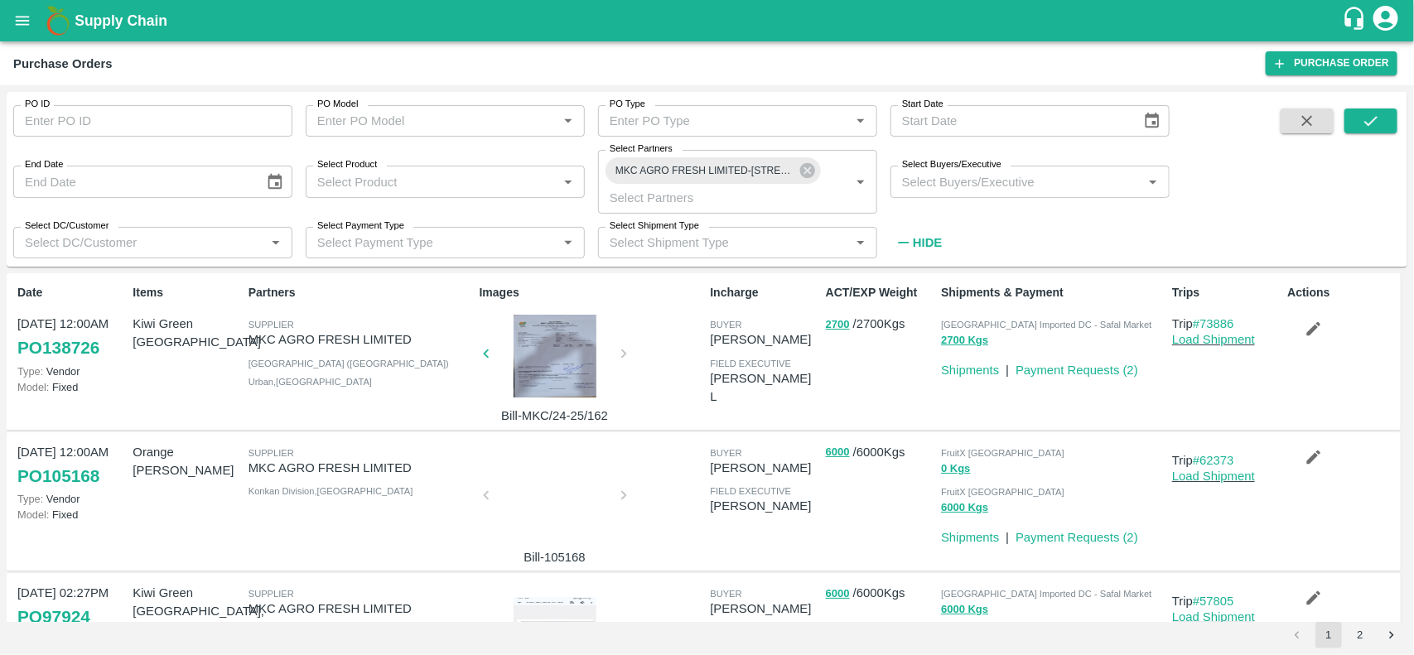
click at [557, 364] on div at bounding box center [555, 356] width 124 height 83
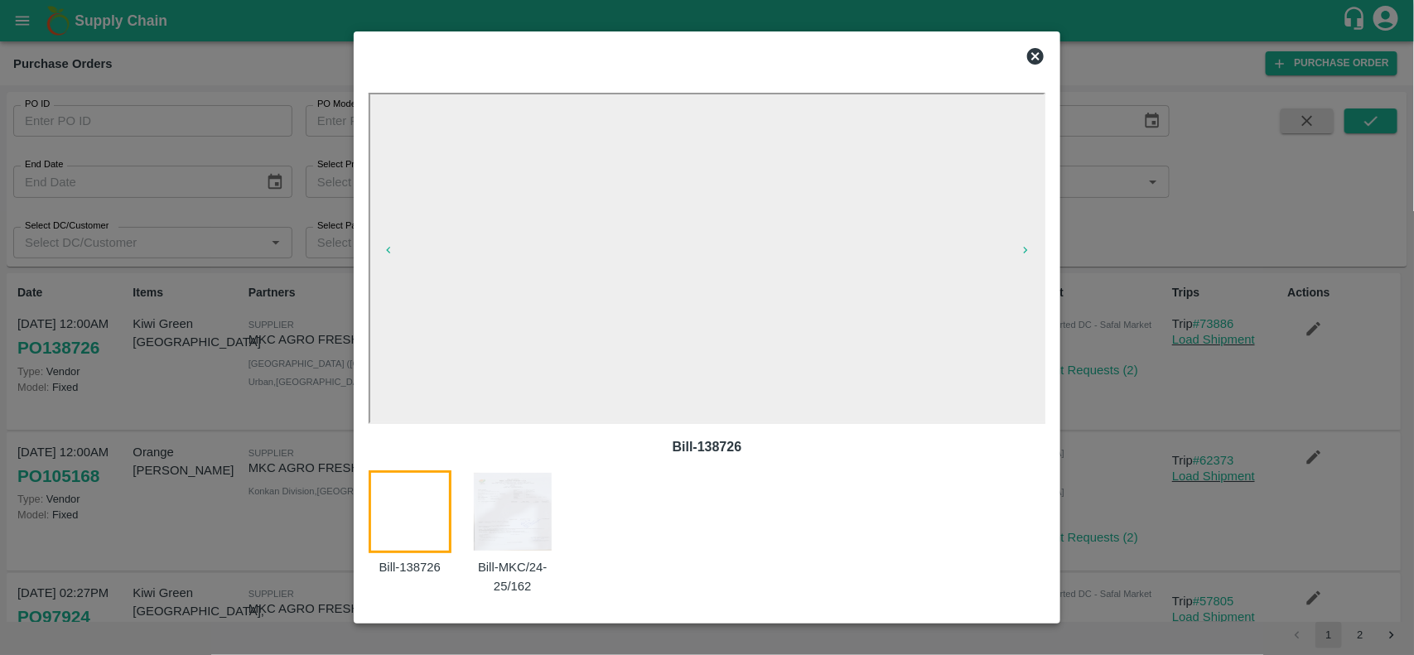
click at [1166, 419] on div at bounding box center [707, 327] width 1414 height 655
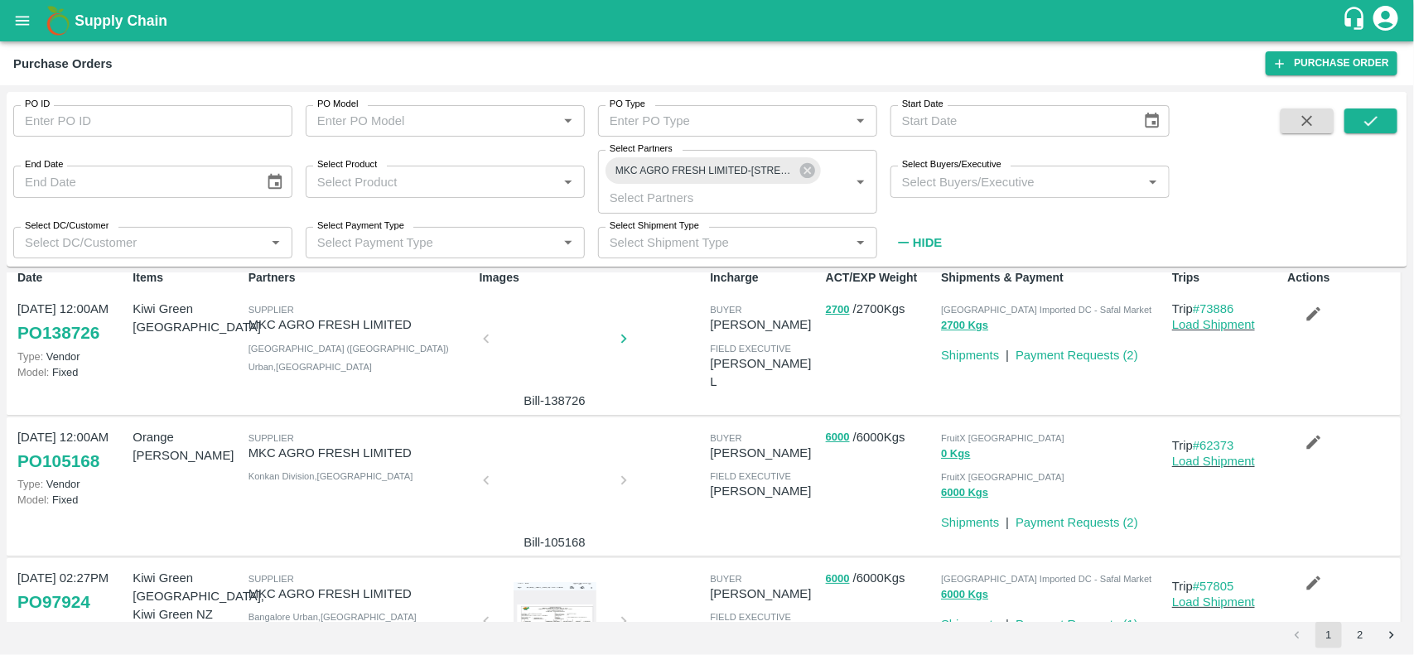
scroll to position [14, 0]
drag, startPoint x: 42, startPoint y: 437, endPoint x: 85, endPoint y: 425, distance: 44.6
click at [85, 425] on div "17 Aug, 12:00AM PO 105168 Type: Vendor Model: Fixed" at bounding box center [68, 487] width 115 height 130
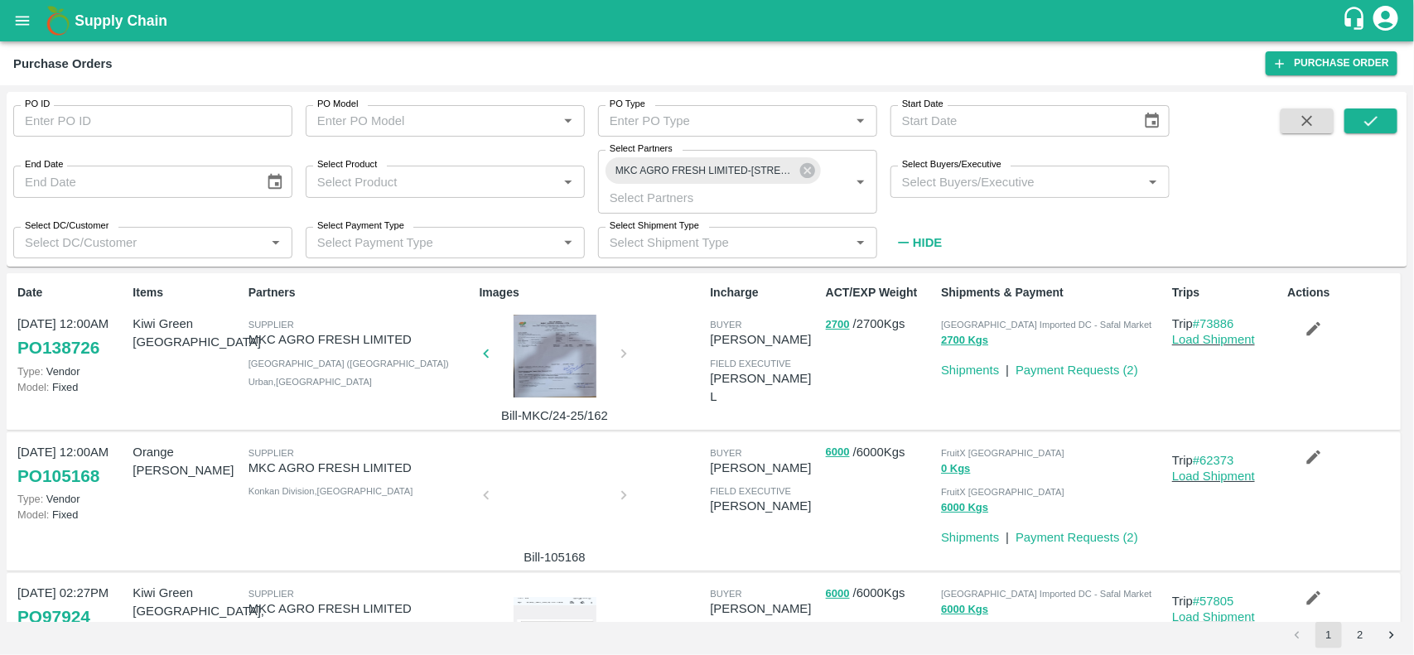
scroll to position [1, 0]
click at [544, 377] on div at bounding box center [555, 355] width 124 height 83
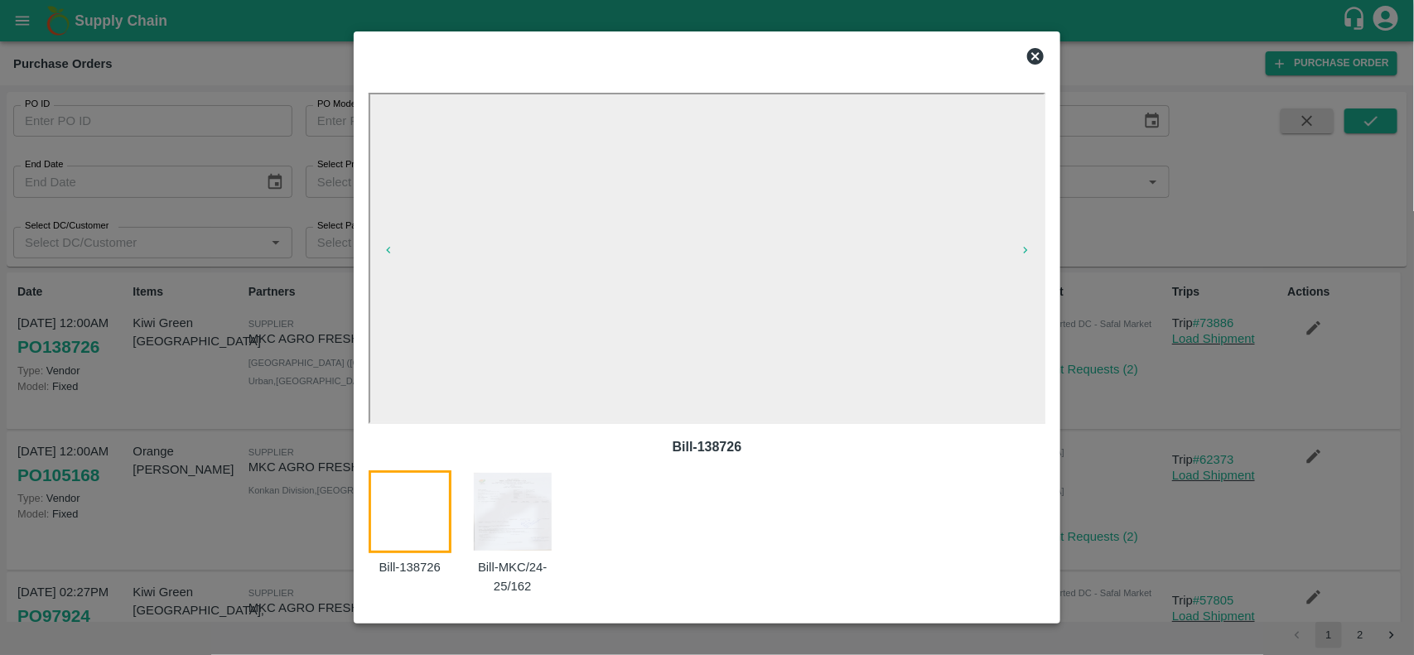
click at [1215, 417] on div at bounding box center [707, 327] width 1414 height 655
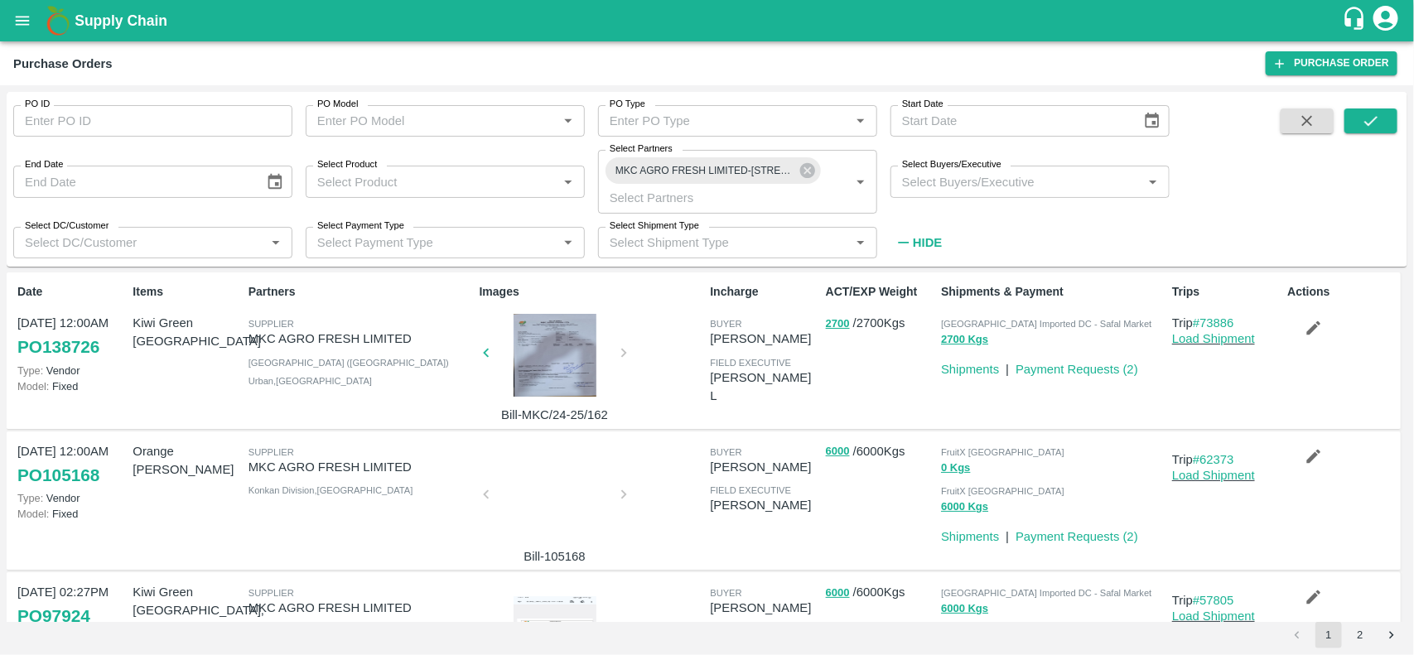
scroll to position [0, 0]
click at [551, 510] on div at bounding box center [555, 500] width 124 height 88
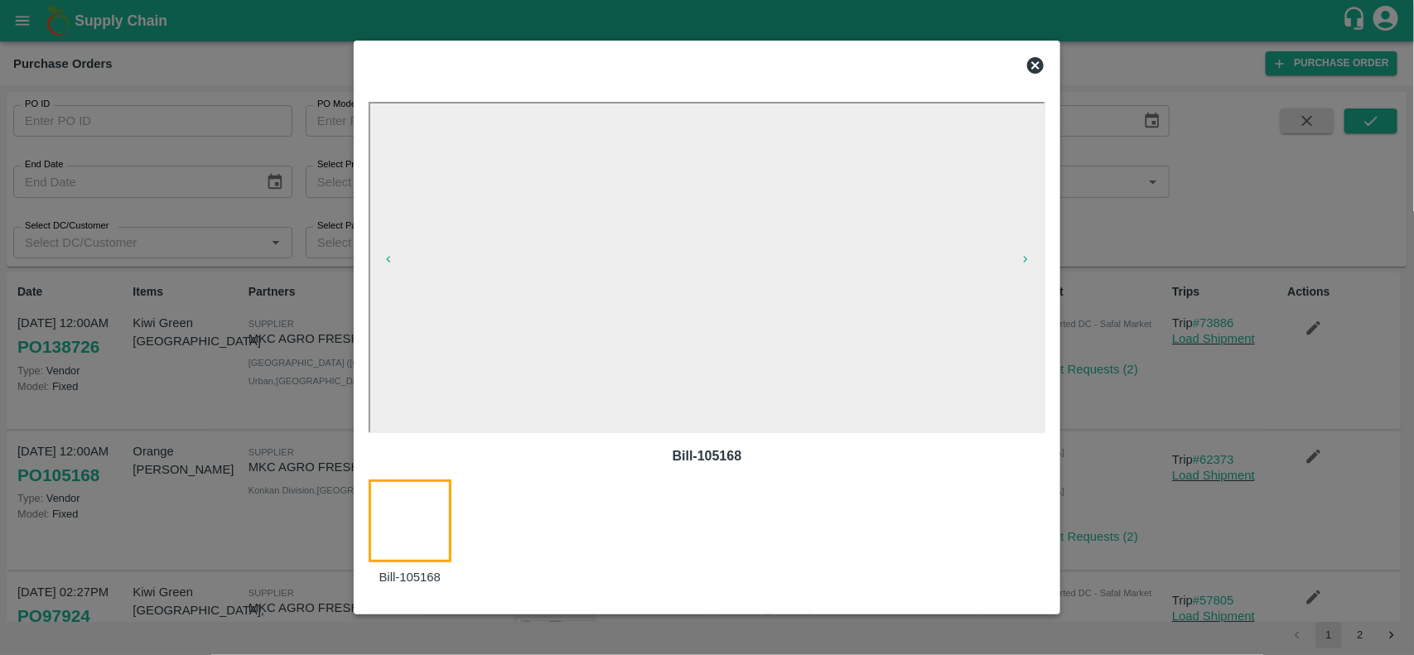
click at [1107, 408] on div at bounding box center [707, 327] width 1414 height 655
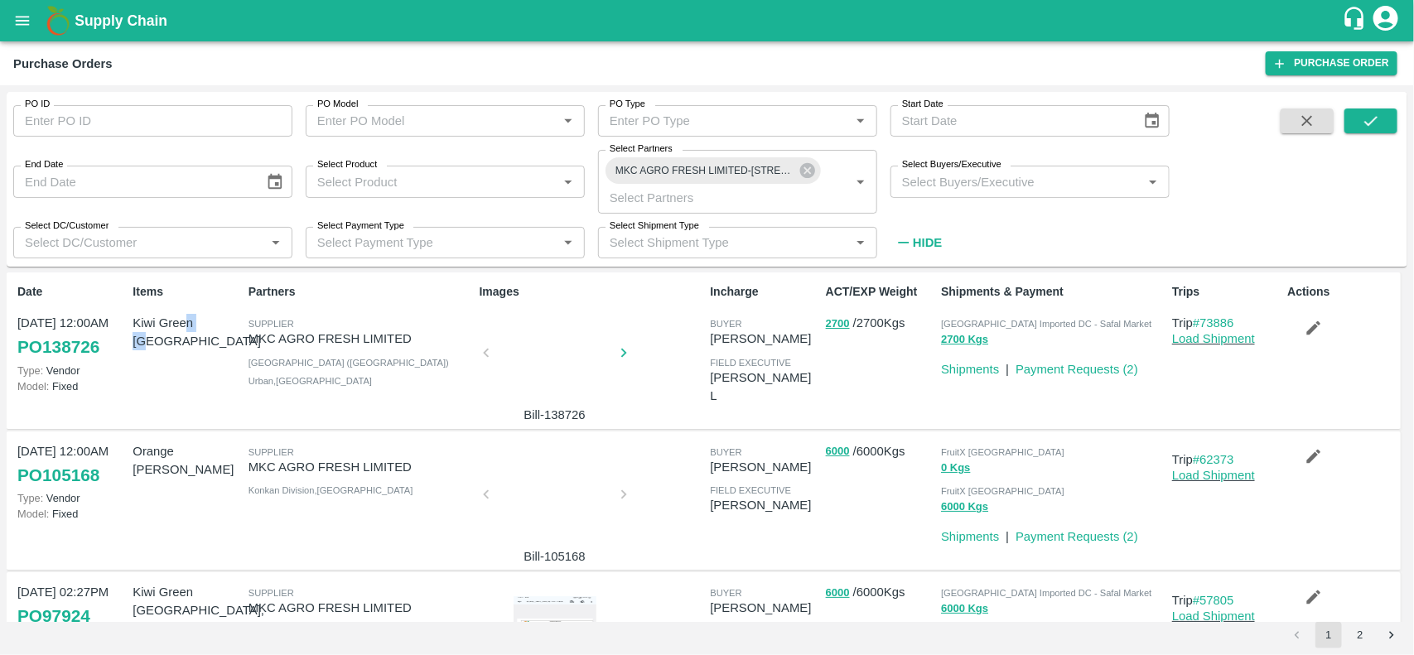
drag, startPoint x: 187, startPoint y: 316, endPoint x: 211, endPoint y: 316, distance: 24.0
click at [211, 316] on p "Kiwi Green Chile" at bounding box center [187, 332] width 109 height 37
click at [1088, 532] on link "Payment Requests ( 2 )" at bounding box center [1077, 537] width 123 height 13
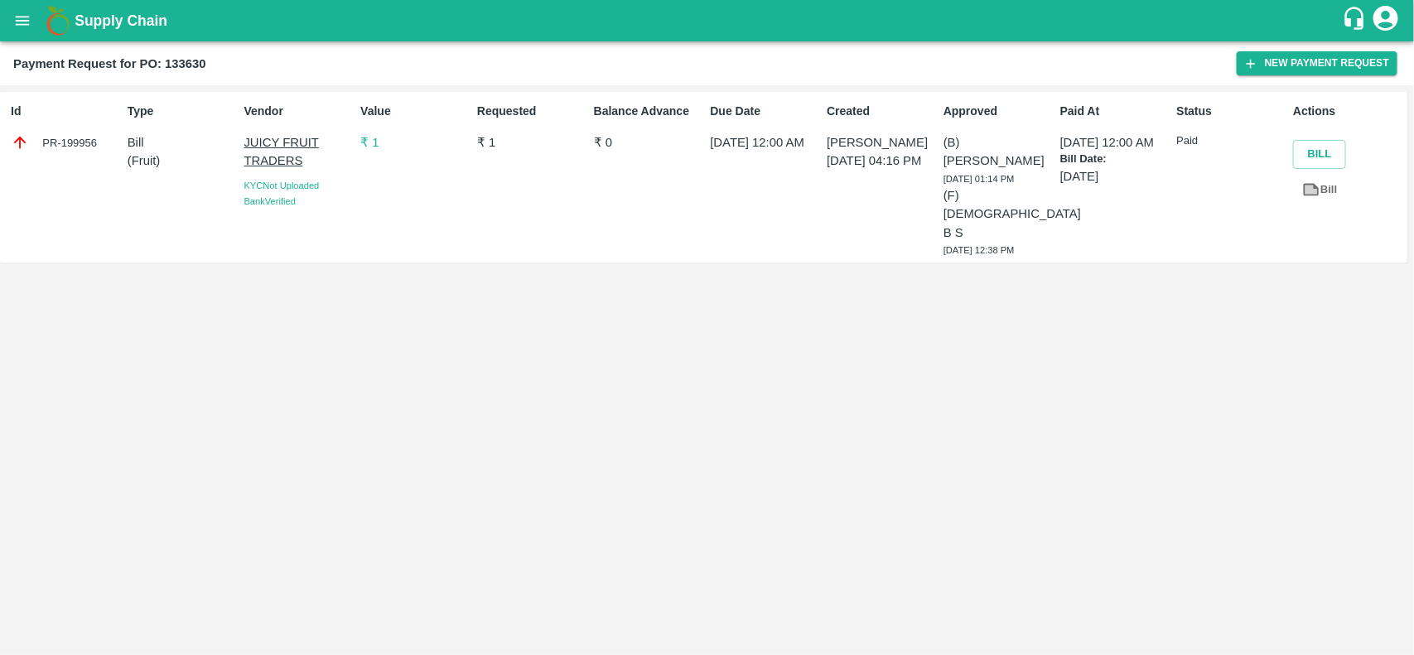
click at [366, 147] on p "₹ 1" at bounding box center [415, 142] width 110 height 18
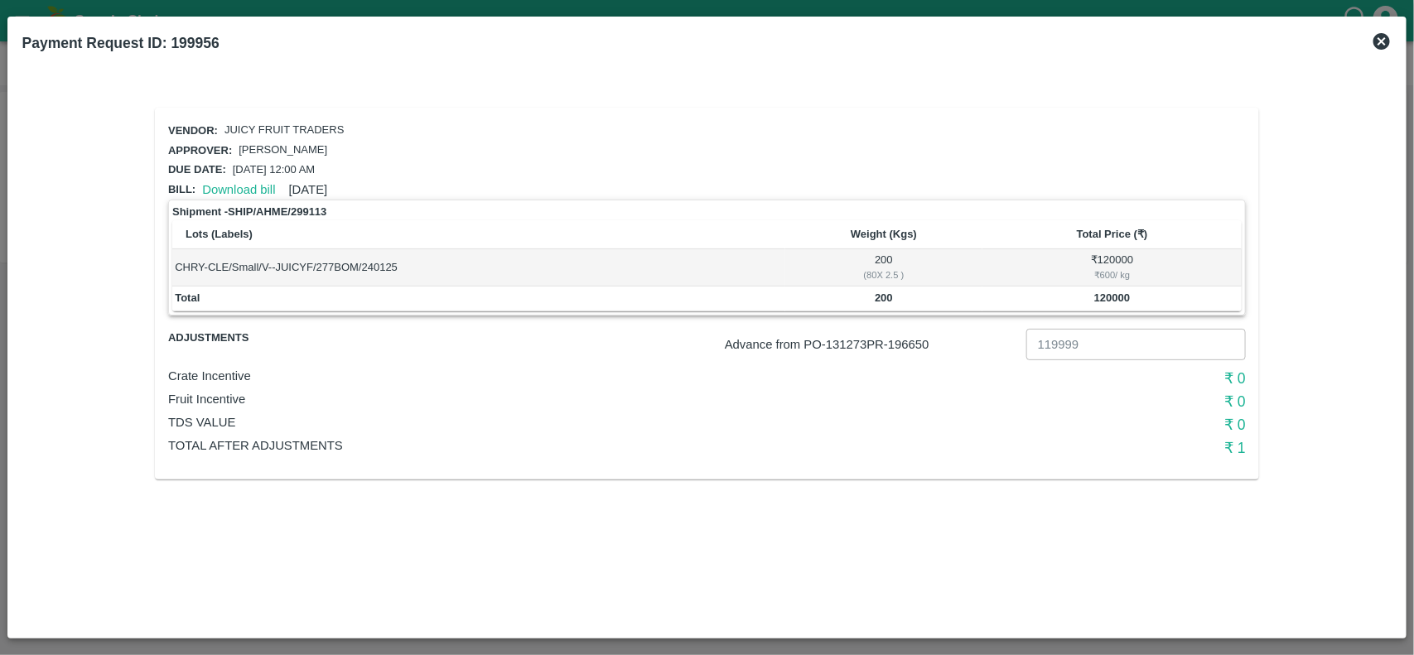
click at [1384, 41] on icon at bounding box center [1381, 41] width 17 height 17
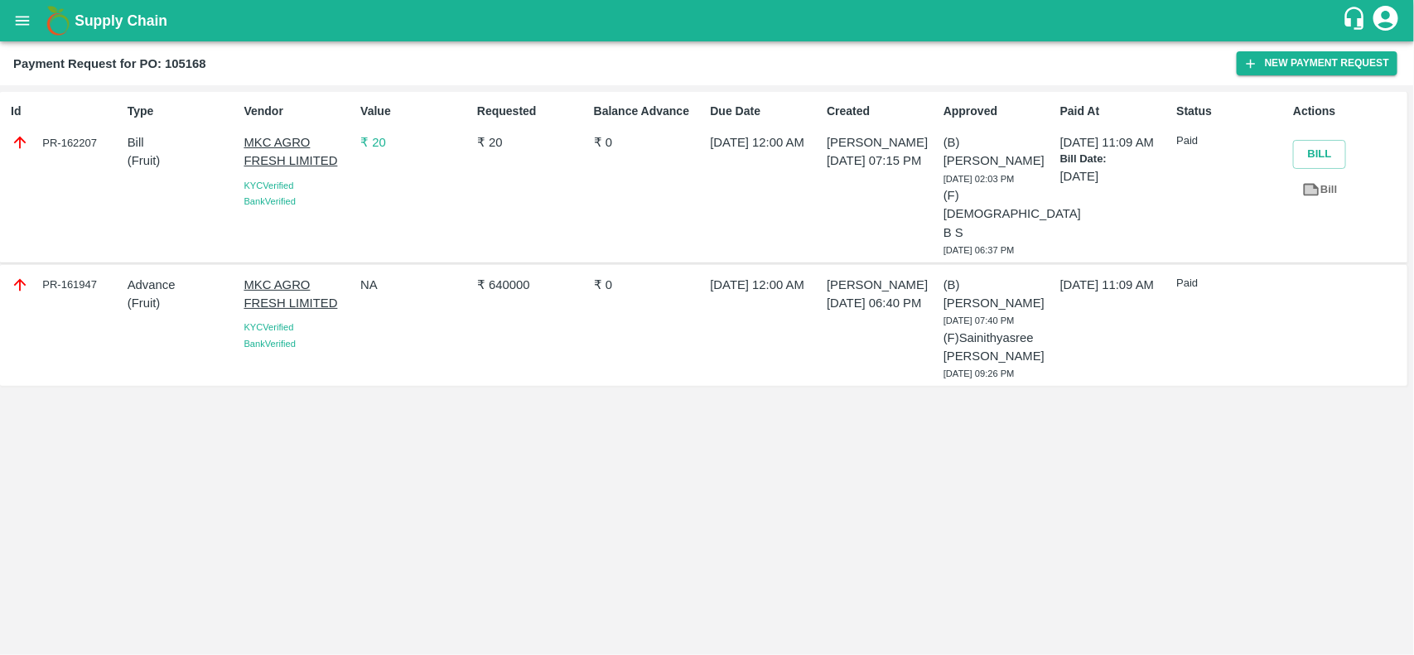
click at [375, 133] on p "₹ 20" at bounding box center [415, 142] width 110 height 18
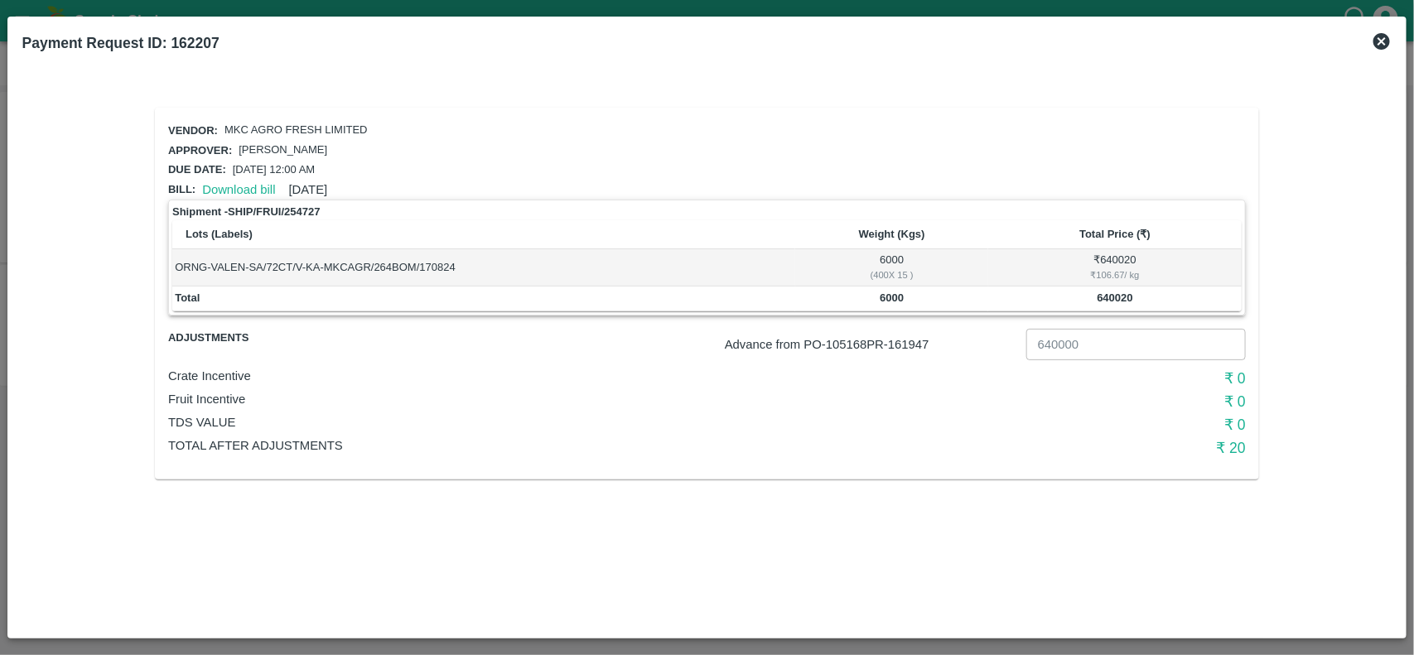
click at [1375, 31] on icon at bounding box center [1382, 41] width 20 height 20
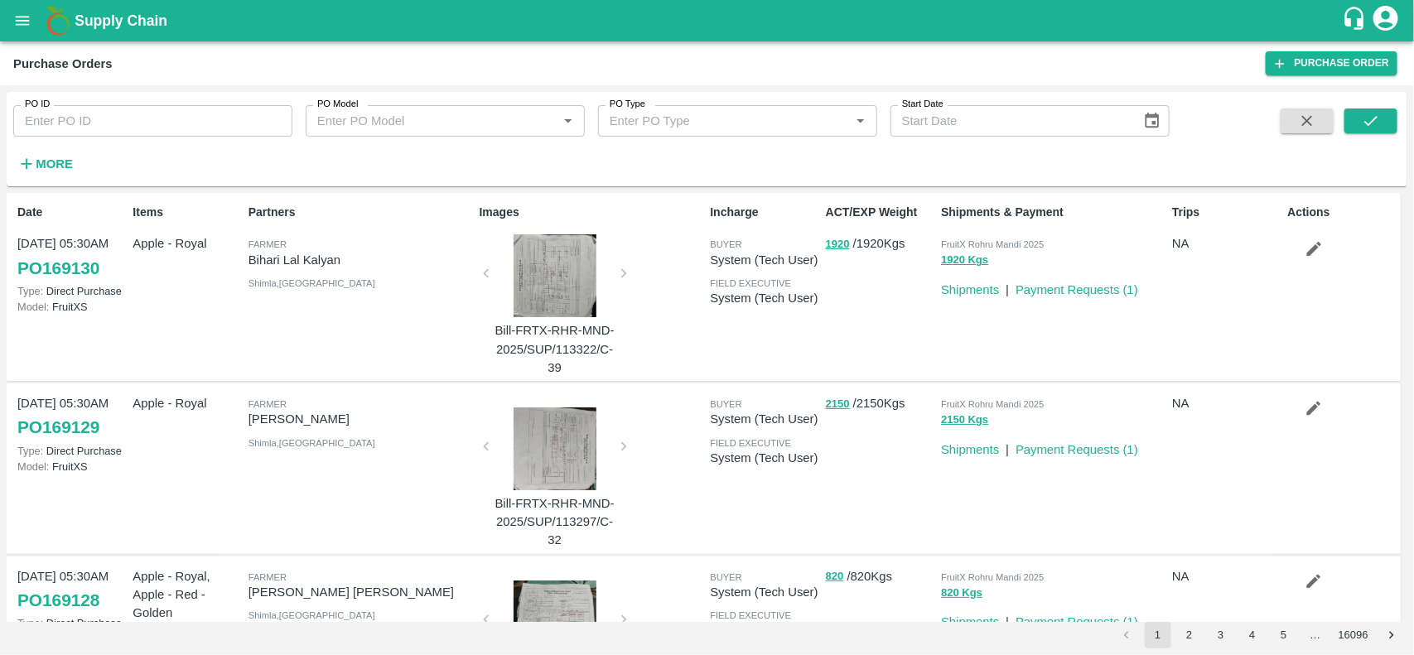
click at [183, 18] on h1 "Supply Chain" at bounding box center [708, 20] width 1267 height 23
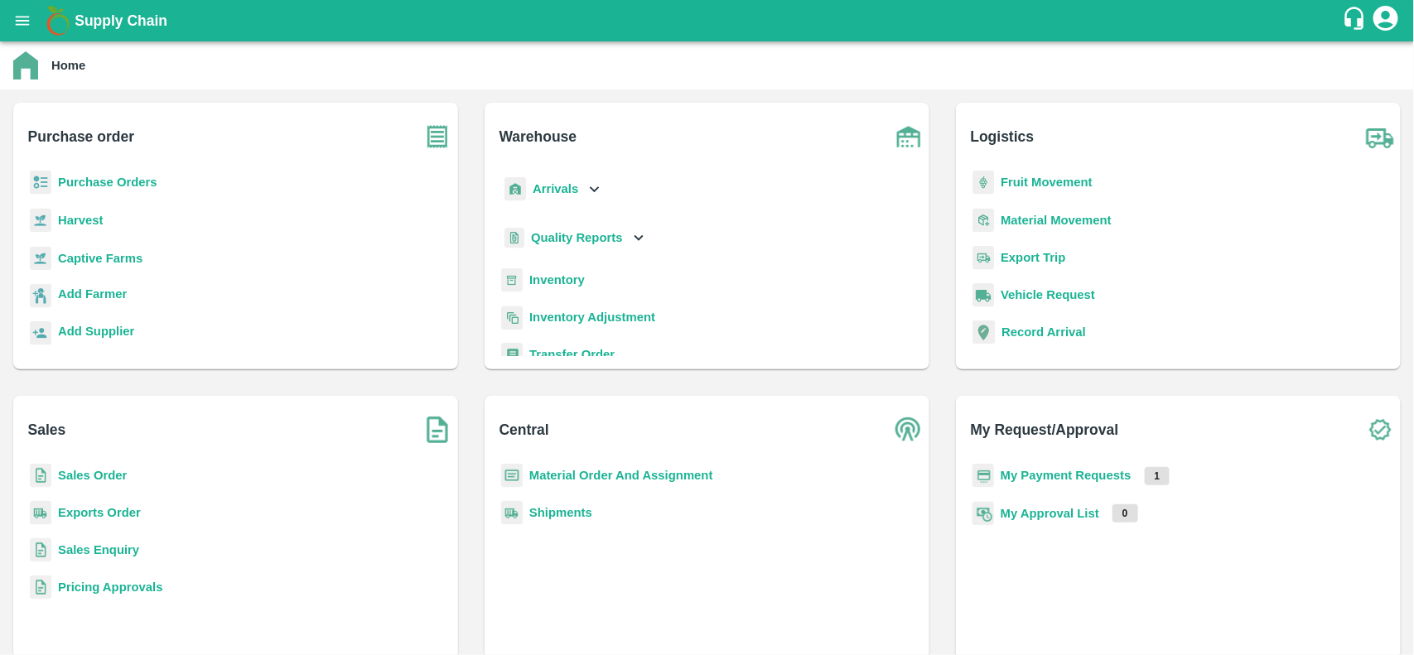
click at [76, 477] on b "Sales Order" at bounding box center [92, 475] width 69 height 13
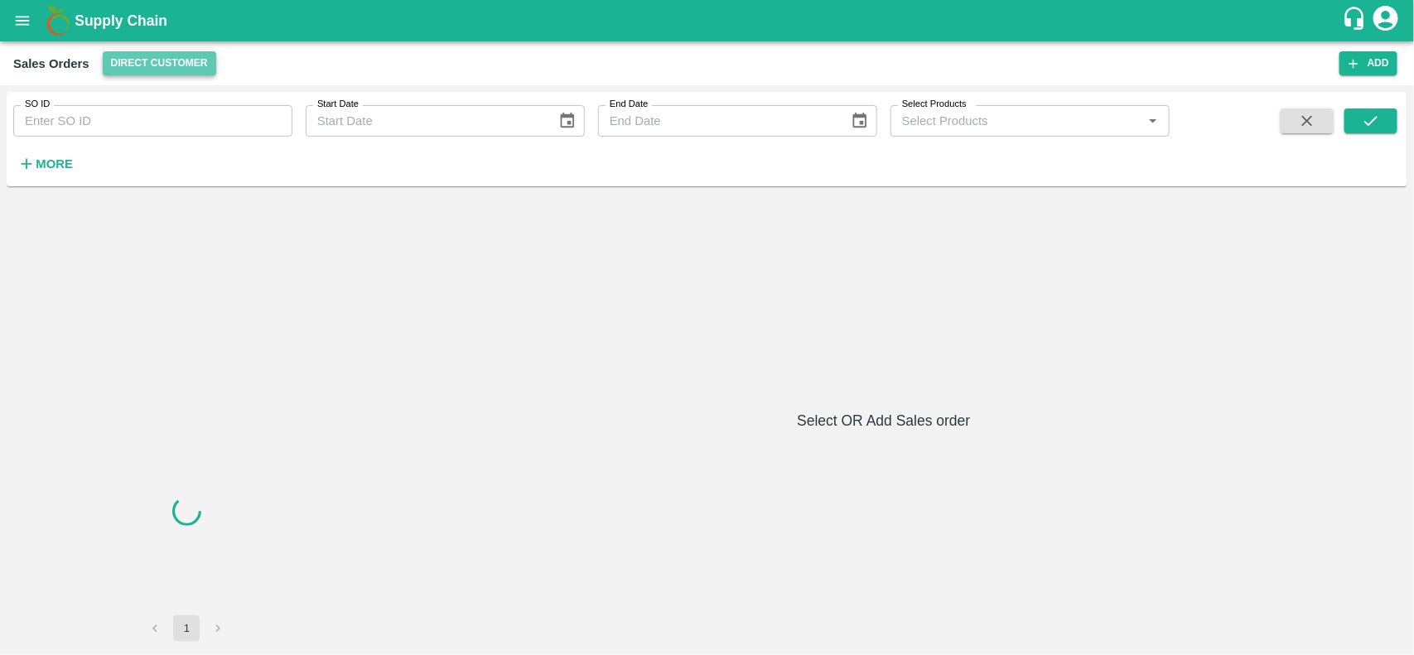
click at [152, 60] on button "Direct Customer" at bounding box center [159, 63] width 113 height 24
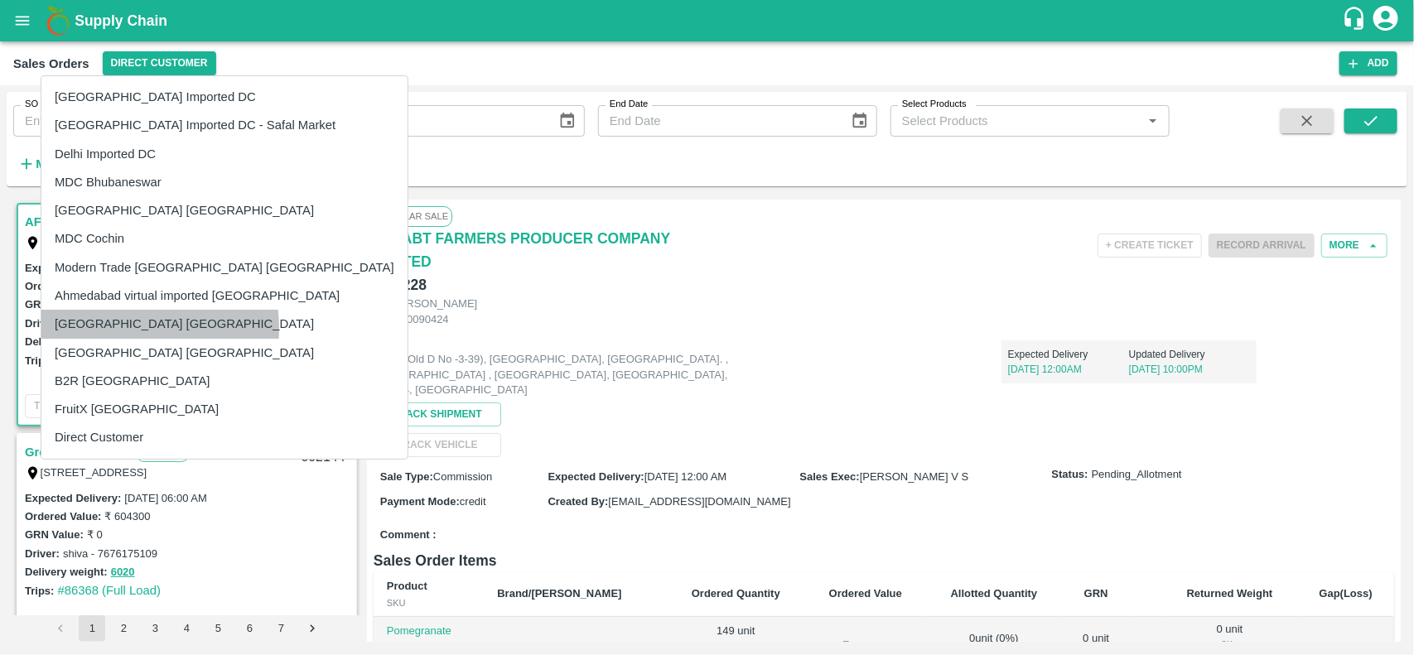
click at [97, 329] on li "[GEOGRAPHIC_DATA] [GEOGRAPHIC_DATA]" at bounding box center [224, 324] width 366 height 28
